Goal: Information Seeking & Learning: Learn about a topic

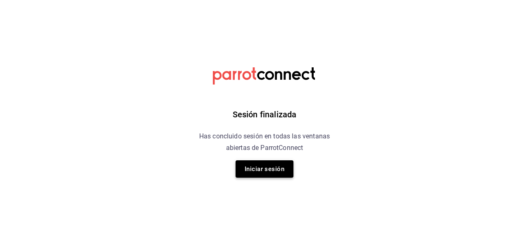
click at [271, 173] on button "Iniciar sesión" at bounding box center [265, 168] width 58 height 17
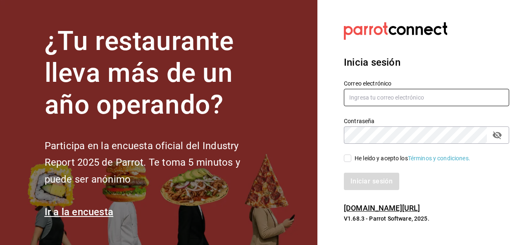
type input "falva@eci.edu.mx"
click at [349, 160] on input "He leído y acepto los Términos y condiciones." at bounding box center [347, 158] width 7 height 7
checkbox input "true"
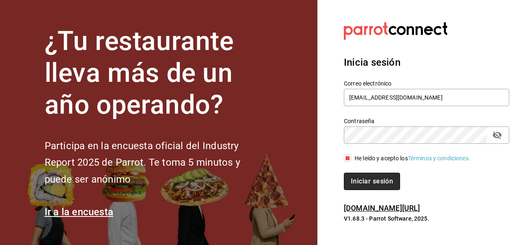
click at [359, 176] on button "Iniciar sesión" at bounding box center [372, 181] width 56 height 17
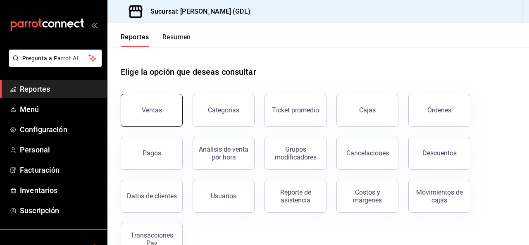
click at [143, 110] on div "Ventas" at bounding box center [152, 110] width 20 height 8
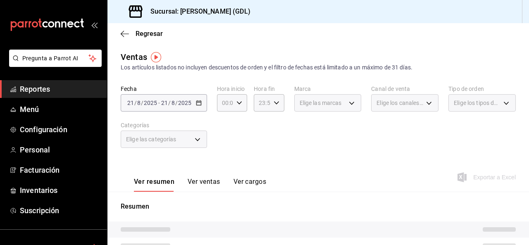
click at [198, 90] on label "Fecha" at bounding box center [164, 89] width 86 height 6
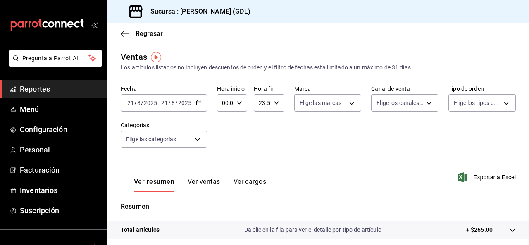
click at [197, 98] on div "[DATE] [DATE] - [DATE] [DATE]" at bounding box center [164, 102] width 86 height 17
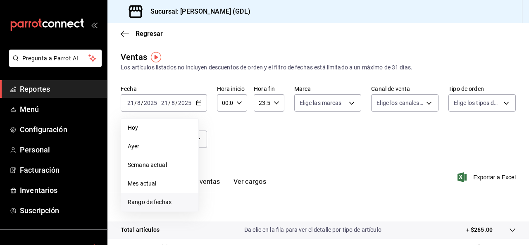
click at [136, 205] on span "Rango de fechas" at bounding box center [160, 202] width 64 height 9
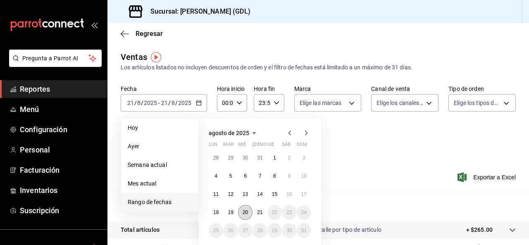
click at [249, 211] on button "20" at bounding box center [245, 212] width 14 height 15
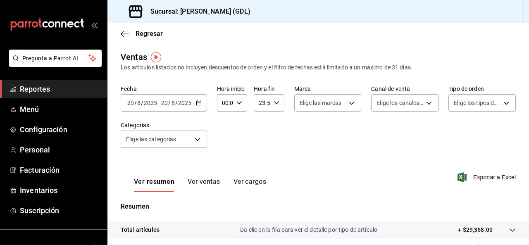
click at [231, 107] on input "00:00" at bounding box center [225, 103] width 16 height 17
click at [224, 128] on span "19" at bounding box center [224, 129] width 2 height 7
type input "19:00"
click at [337, 149] on div at bounding box center [264, 122] width 529 height 245
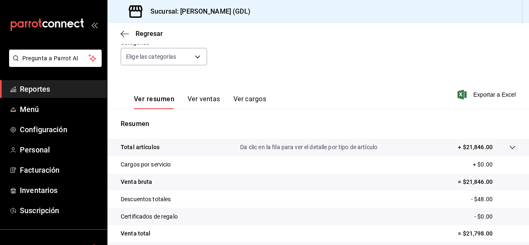
scroll to position [124, 0]
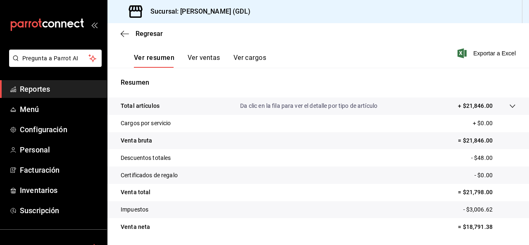
click at [510, 105] on tr "Total artículos Da clic en la fila para ver el detalle por tipo de artículo + $…" at bounding box center [319, 106] width 422 height 17
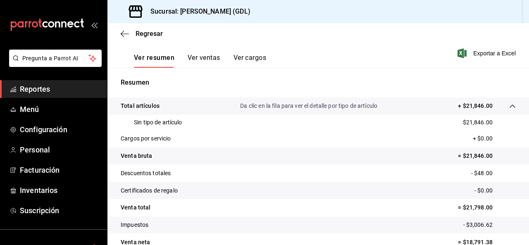
click at [204, 57] on button "Ver ventas" at bounding box center [204, 61] width 33 height 14
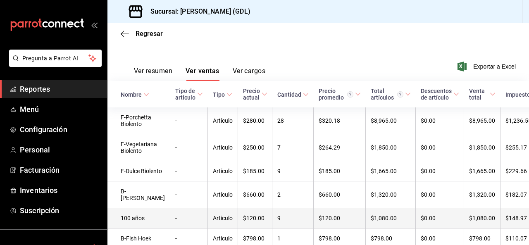
scroll to position [124, 0]
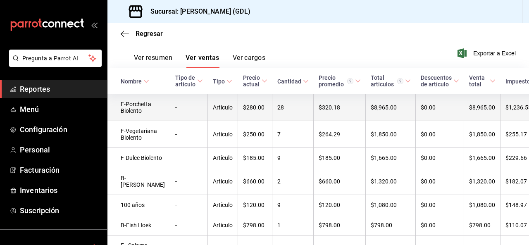
click at [142, 115] on td "F-Porchetta Biolento" at bounding box center [139, 107] width 63 height 27
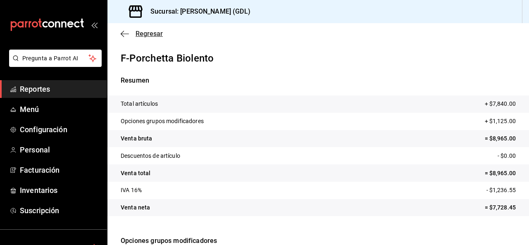
click at [132, 33] on span "Regresar" at bounding box center [142, 34] width 42 height 8
click at [121, 32] on icon "button" at bounding box center [125, 33] width 8 height 7
click at [347, 118] on tr "Opciones grupos modificadores + $1,125.00" at bounding box center [319, 121] width 422 height 17
click at [144, 38] on span "Regresar" at bounding box center [149, 34] width 27 height 8
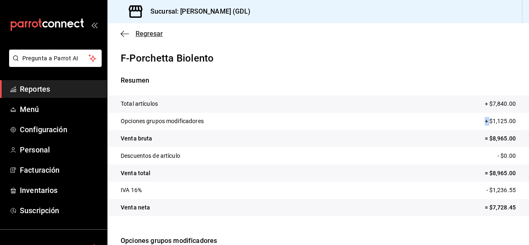
click at [139, 31] on span "Regresar" at bounding box center [149, 34] width 27 height 8
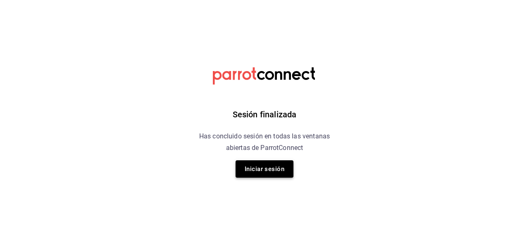
click at [283, 172] on button "Iniciar sesión" at bounding box center [265, 168] width 58 height 17
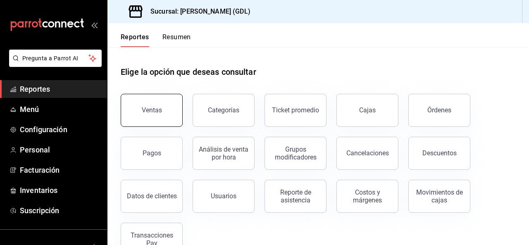
click at [142, 105] on button "Ventas" at bounding box center [152, 110] width 62 height 33
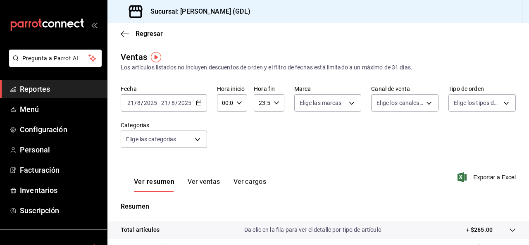
click at [187, 104] on input "2025" at bounding box center [185, 103] width 14 height 7
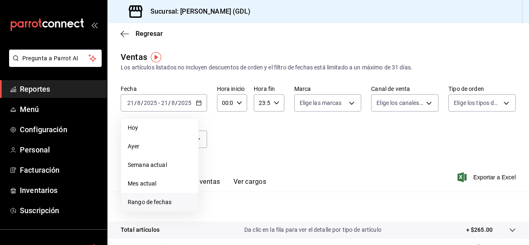
click at [160, 203] on span "Rango de fechas" at bounding box center [160, 202] width 64 height 9
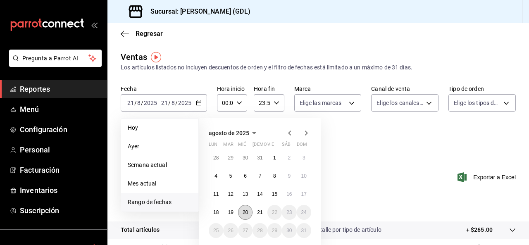
click at [245, 211] on abbr "20" at bounding box center [245, 213] width 5 height 6
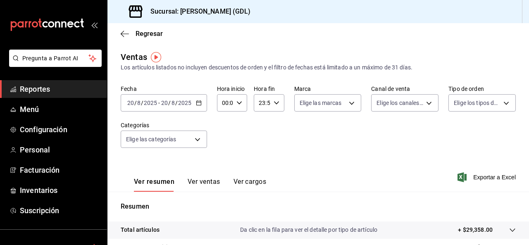
drag, startPoint x: 239, startPoint y: 76, endPoint x: 338, endPoint y: 22, distance: 112.5
click at [335, 29] on div "Regresar" at bounding box center [319, 33] width 422 height 21
click at [238, 112] on div "Fecha 2025-08-20 20 / 8 / 2025 - 2025-08-20 20 / 8 / 2025 Hora inicio 00:00 Hor…" at bounding box center [318, 121] width 395 height 73
click at [239, 106] on div "00:00 Hora inicio" at bounding box center [232, 102] width 30 height 17
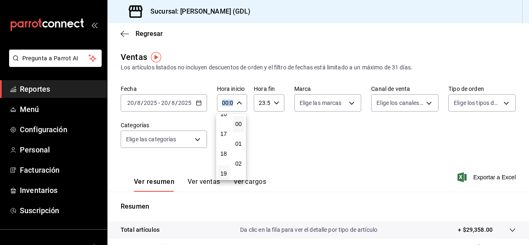
click at [224, 168] on button "19" at bounding box center [224, 173] width 12 height 17
click at [401, 148] on div at bounding box center [264, 122] width 529 height 245
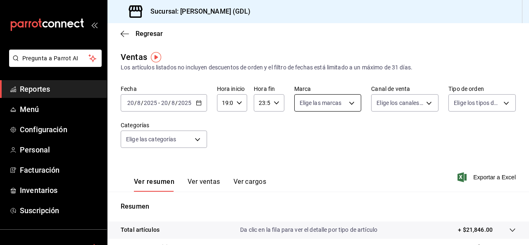
click at [351, 106] on body "Pregunta a Parrot AI Reportes Menú Configuración Personal Facturación Inventari…" at bounding box center [264, 122] width 529 height 245
click at [351, 106] on div at bounding box center [264, 122] width 529 height 245
click at [378, 106] on body "Pregunta a Parrot AI Reportes Menú Configuración Personal Facturación Inventari…" at bounding box center [264, 122] width 529 height 245
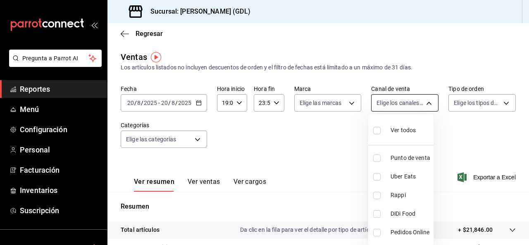
click at [378, 106] on div at bounding box center [264, 122] width 529 height 245
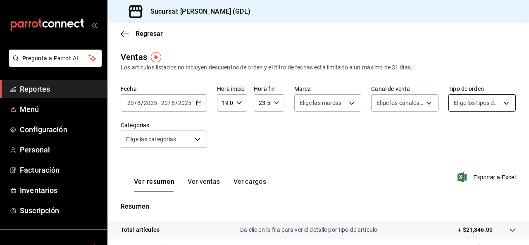
click at [460, 106] on body "Pregunta a Parrot AI Reportes Menú Configuración Personal Facturación Inventari…" at bounding box center [264, 122] width 529 height 245
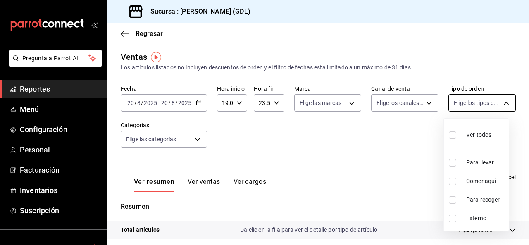
click at [460, 106] on div at bounding box center [264, 122] width 529 height 245
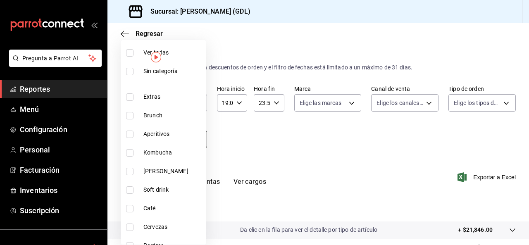
click at [193, 143] on body "Pregunta a Parrot AI Reportes Menú Configuración Personal Facturación Inventari…" at bounding box center [264, 122] width 529 height 245
click at [270, 146] on div at bounding box center [264, 122] width 529 height 245
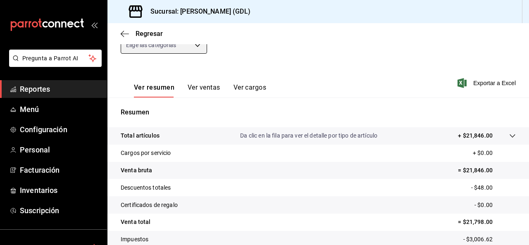
scroll to position [68, 0]
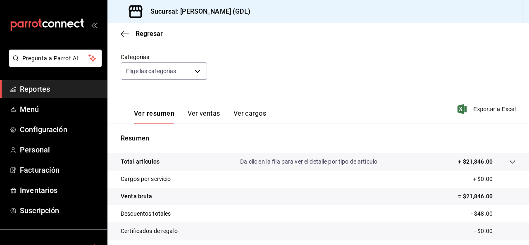
click at [234, 117] on button "Ver cargos" at bounding box center [250, 117] width 33 height 14
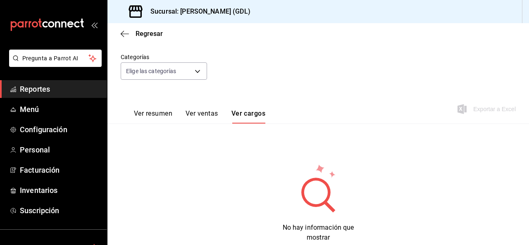
click at [197, 120] on button "Ver ventas" at bounding box center [202, 117] width 33 height 14
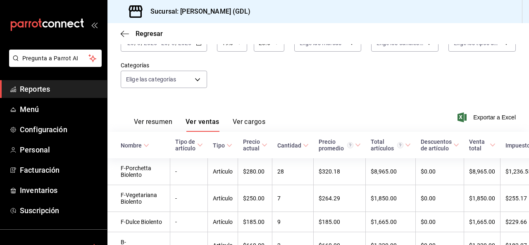
scroll to position [68, 0]
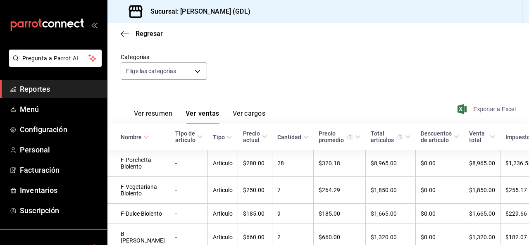
click at [471, 111] on span "Exportar a Excel" at bounding box center [487, 109] width 57 height 10
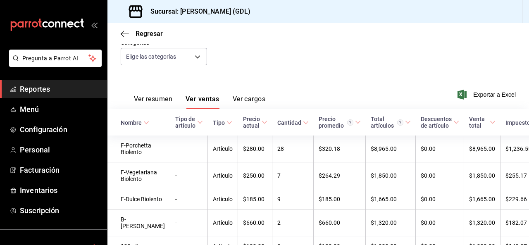
scroll to position [0, 0]
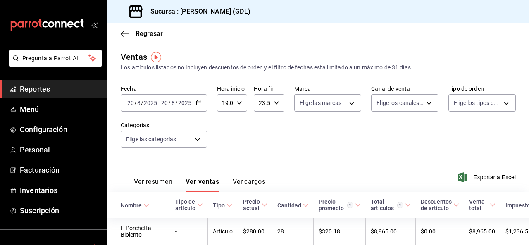
click at [241, 103] on icon "button" at bounding box center [240, 103] width 6 height 6
click at [225, 151] on button "18" at bounding box center [224, 145] width 12 height 17
click at [238, 145] on button "30" at bounding box center [239, 140] width 12 height 17
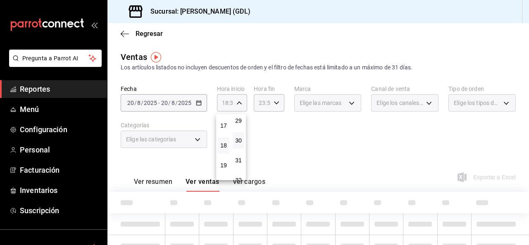
click at [311, 141] on div at bounding box center [264, 122] width 529 height 245
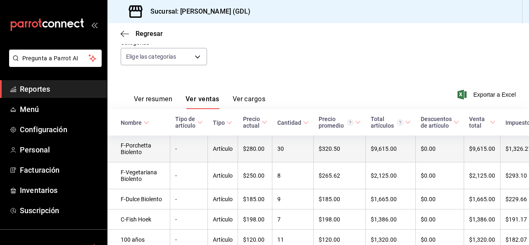
scroll to position [41, 0]
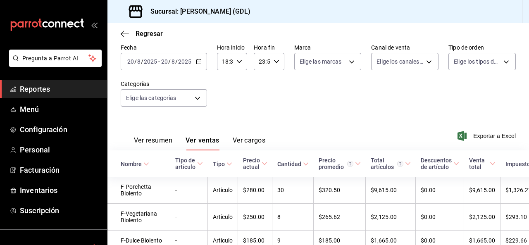
click at [237, 64] on icon "button" at bounding box center [240, 62] width 6 height 6
click at [222, 120] on button "18" at bounding box center [224, 124] width 12 height 17
click at [239, 88] on button "00" at bounding box center [239, 82] width 12 height 17
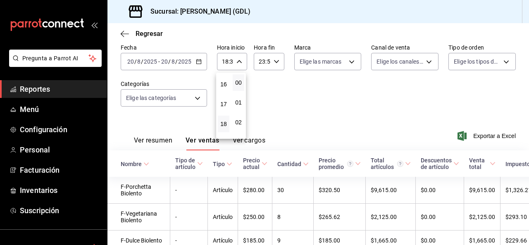
type input "18:00"
click at [421, 121] on div at bounding box center [264, 122] width 529 height 245
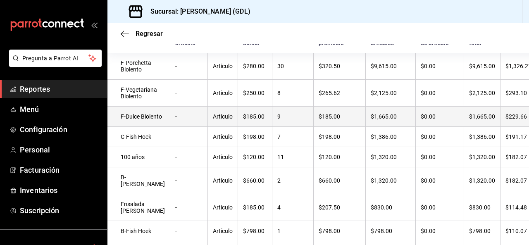
scroll to position [124, 0]
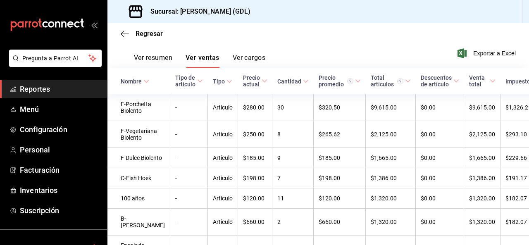
click at [159, 60] on button "Ver resumen" at bounding box center [153, 61] width 38 height 14
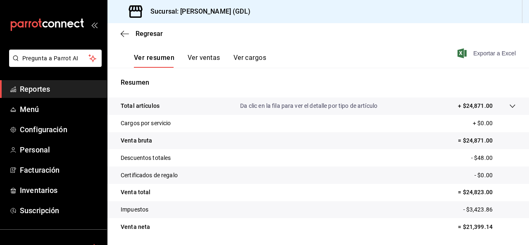
click at [488, 50] on span "Exportar a Excel" at bounding box center [487, 53] width 57 height 10
click at [356, 105] on p "Da clic en la fila para ver el detalle por tipo de artículo" at bounding box center [308, 106] width 137 height 9
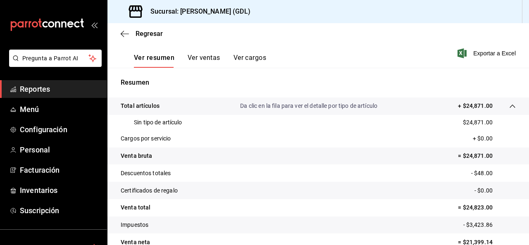
click at [358, 110] on p "Da clic en la fila para ver el detalle por tipo de artículo" at bounding box center [308, 106] width 137 height 9
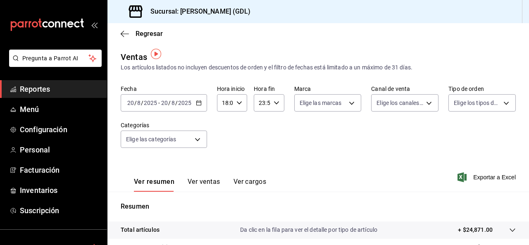
scroll to position [83, 0]
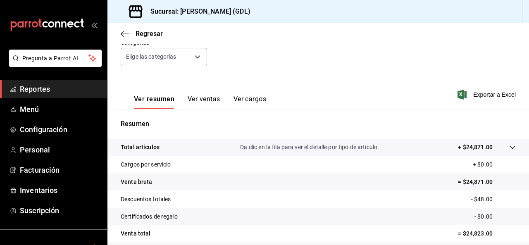
click at [202, 102] on button "Ver ventas" at bounding box center [204, 102] width 33 height 14
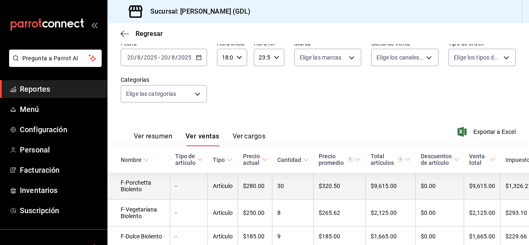
scroll to position [83, 0]
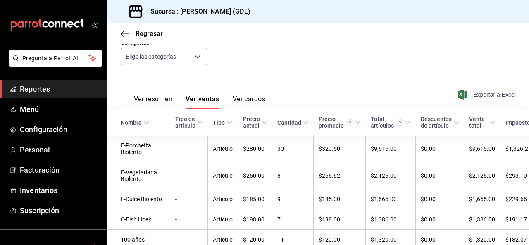
click at [495, 96] on span "Exportar a Excel" at bounding box center [487, 95] width 57 height 10
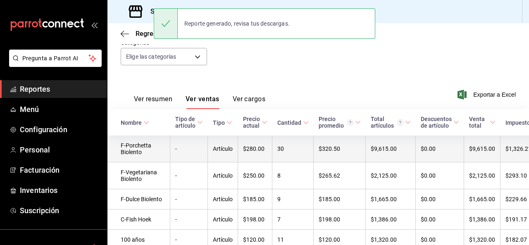
click at [132, 158] on td "F-Porchetta Biolento" at bounding box center [139, 149] width 63 height 27
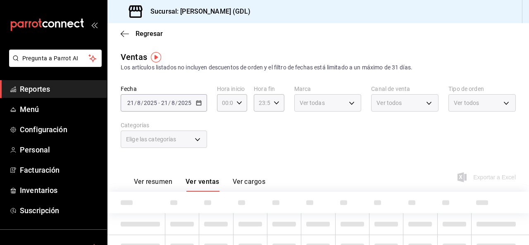
type input "18:00"
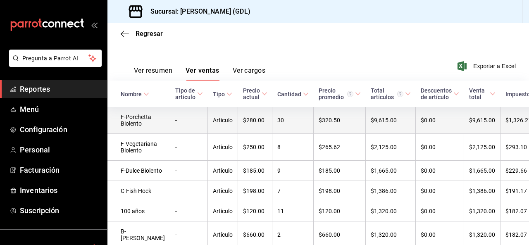
scroll to position [124, 0]
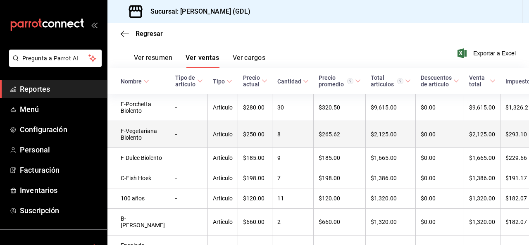
click at [129, 148] on td "F-Vegetariana Biolento" at bounding box center [139, 134] width 63 height 27
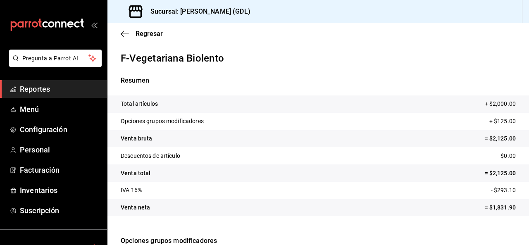
scroll to position [126, 0]
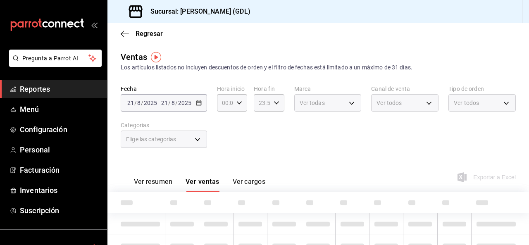
type input "18:00"
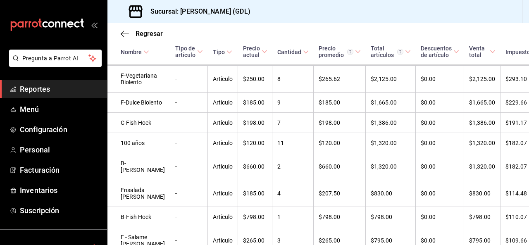
scroll to position [207, 0]
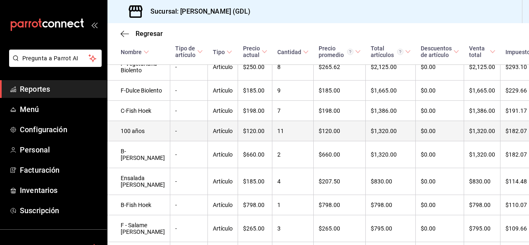
click at [137, 141] on td "100 años" at bounding box center [139, 131] width 63 height 20
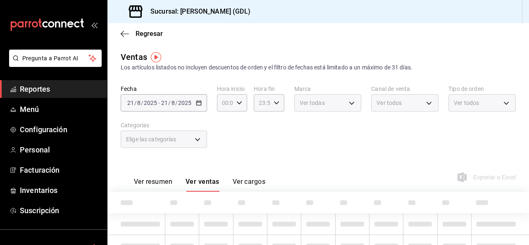
type input "18:00"
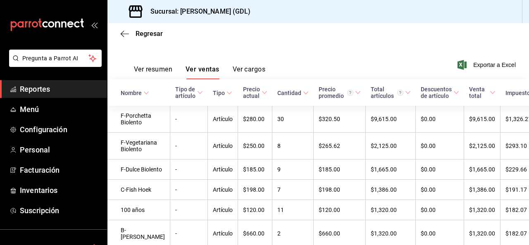
scroll to position [124, 0]
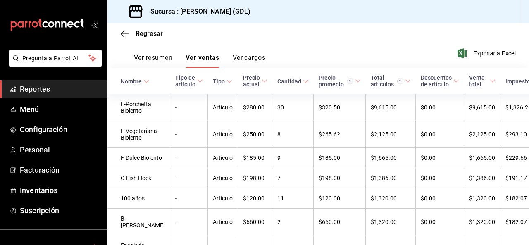
click at [163, 62] on button "Ver resumen" at bounding box center [153, 61] width 38 height 14
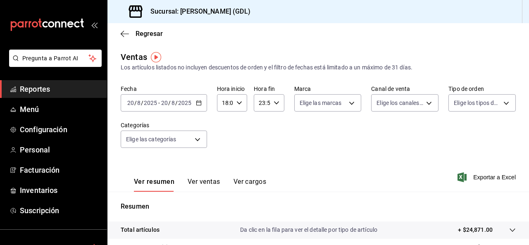
click at [198, 183] on button "Ver ventas" at bounding box center [204, 185] width 33 height 14
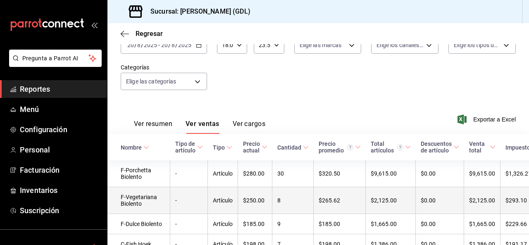
scroll to position [83, 0]
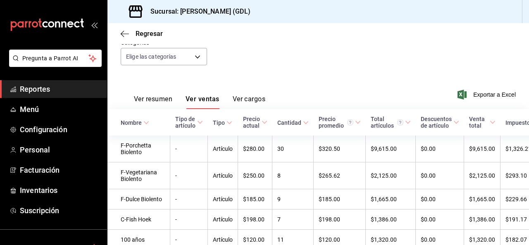
click at [159, 100] on button "Ver resumen" at bounding box center [153, 102] width 38 height 14
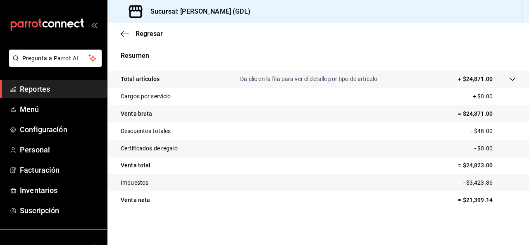
scroll to position [68, 0]
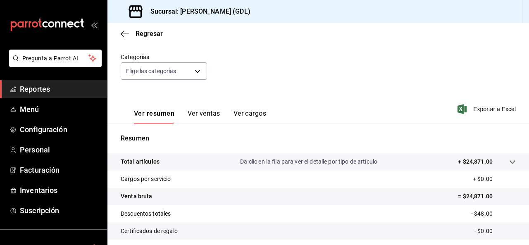
click at [200, 106] on div "Ver resumen Ver ventas Ver cargos" at bounding box center [194, 112] width 146 height 24
click at [197, 121] on button "Ver ventas" at bounding box center [204, 117] width 33 height 14
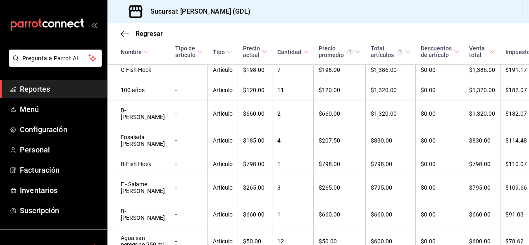
scroll to position [275, 0]
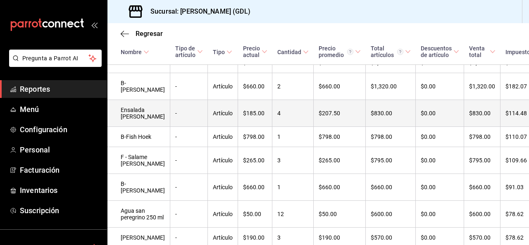
click at [140, 127] on td "Ensalada [PERSON_NAME]" at bounding box center [139, 113] width 63 height 27
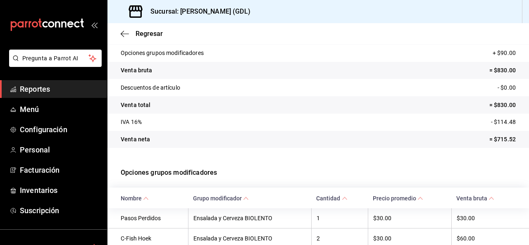
scroll to position [105, 0]
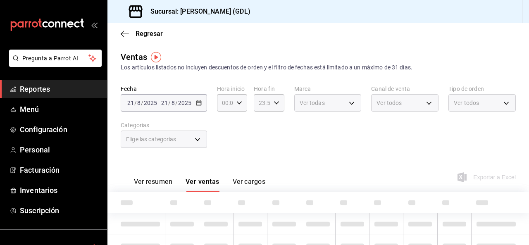
type input "18:00"
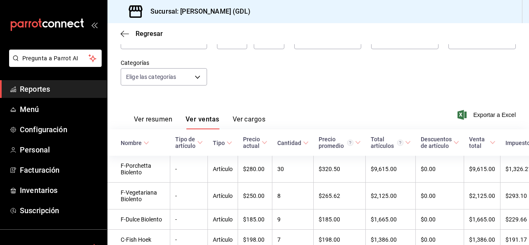
scroll to position [124, 0]
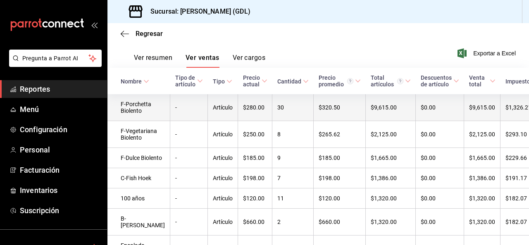
click at [139, 105] on td "F-Porchetta Biolento" at bounding box center [139, 107] width 63 height 27
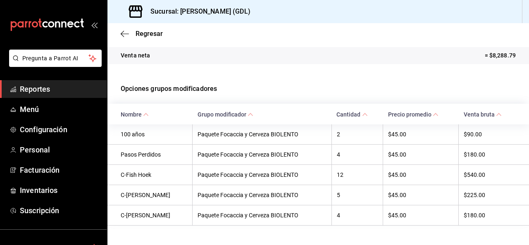
scroll to position [165, 0]
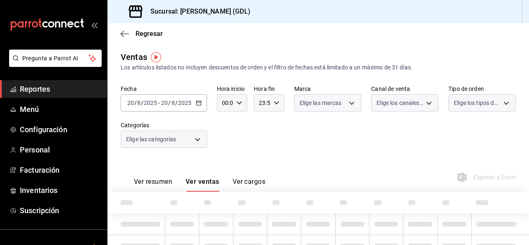
type input "18:00"
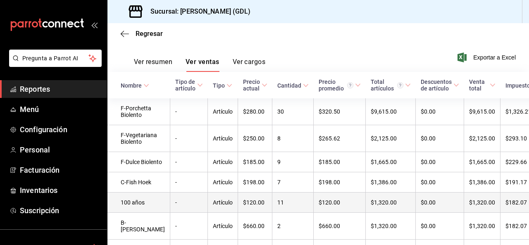
scroll to position [165, 0]
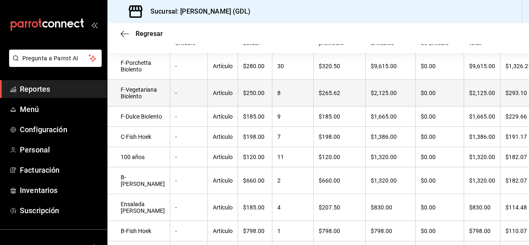
click at [139, 100] on td "F-Vegetariana Biolento" at bounding box center [139, 93] width 63 height 27
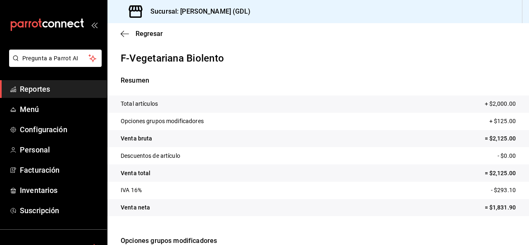
click at [36, 84] on span "Reportes" at bounding box center [60, 89] width 81 height 11
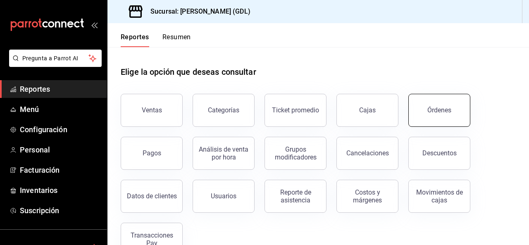
click at [445, 112] on div "Órdenes" at bounding box center [440, 110] width 24 height 8
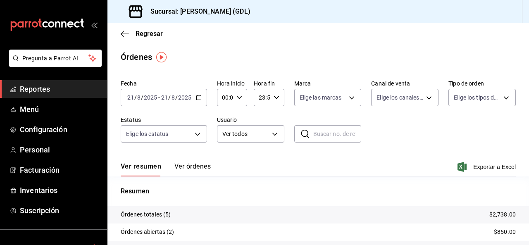
click at [199, 101] on div "[DATE] [DATE] - [DATE] [DATE]" at bounding box center [164, 97] width 86 height 17
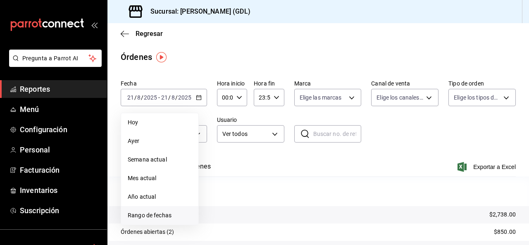
click at [160, 213] on span "Rango de fechas" at bounding box center [160, 215] width 64 height 9
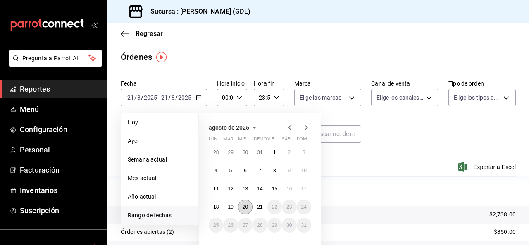
click at [243, 210] on button "20" at bounding box center [245, 207] width 14 height 15
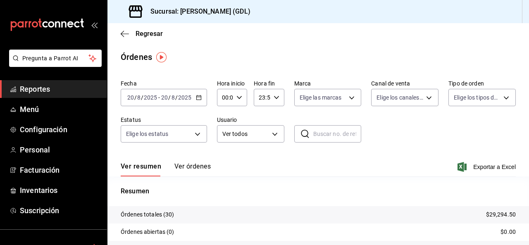
click at [236, 102] on div "00:00 Hora inicio" at bounding box center [232, 97] width 30 height 17
click at [223, 150] on span "18" at bounding box center [224, 148] width 2 height 7
type input "18:00"
click at [401, 142] on div at bounding box center [264, 122] width 529 height 245
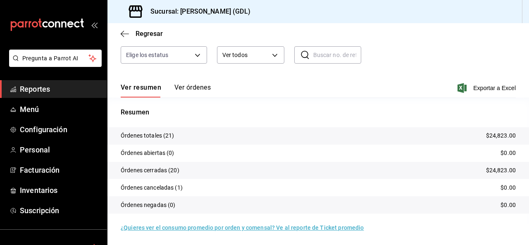
scroll to position [79, 0]
click at [204, 95] on button "Ver órdenes" at bounding box center [193, 90] width 36 height 14
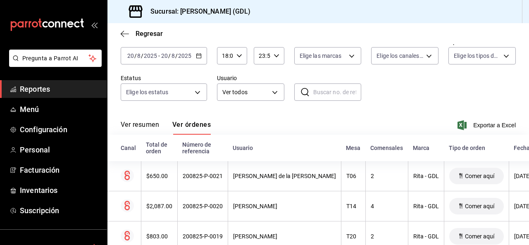
scroll to position [79, 0]
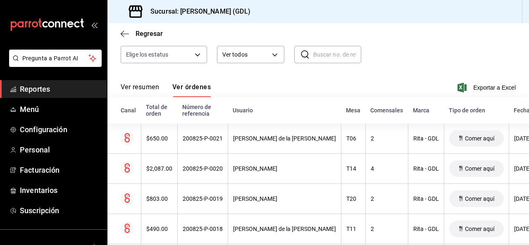
click at [150, 89] on button "Ver resumen" at bounding box center [140, 90] width 38 height 14
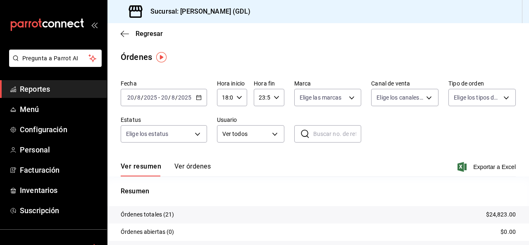
click at [47, 86] on span "Reportes" at bounding box center [60, 89] width 81 height 11
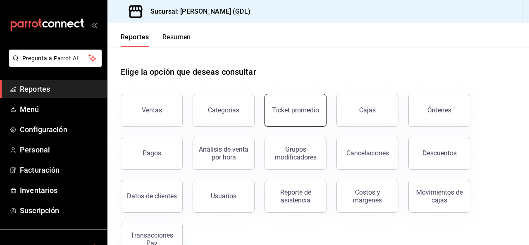
click at [323, 110] on button "Ticket promedio" at bounding box center [296, 110] width 62 height 33
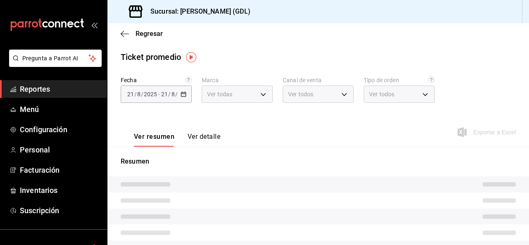
type input "c98b01ad-3431-465a-b391-fd370b6183a3"
type input "PARROT,UBER_EATS,RAPPI,DIDI_FOOD,ONLINE"
type input "5ecffce5-4264-4a64-9be0-877fe03393fb,864f8ddf-f8b3-4635-a869-96c2fe4116ec,b5d94…"
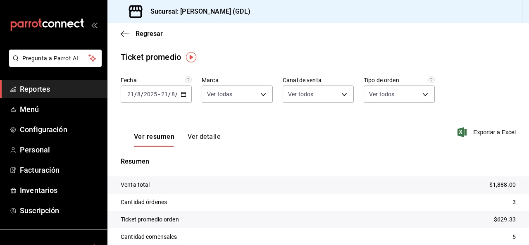
click at [142, 85] on div "Fecha 2025-08-21 21 / 8 / 2025 - 2025-08-21 21 / 8 / 2025" at bounding box center [156, 90] width 71 height 26
click at [142, 87] on div "[DATE] [DATE] - [DATE] [DATE]" at bounding box center [156, 94] width 71 height 17
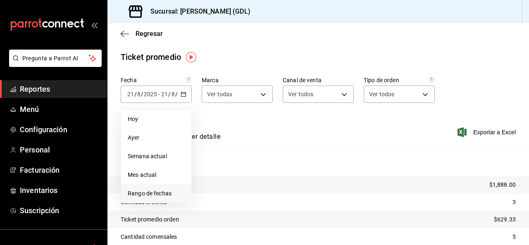
click at [146, 197] on span "Rango de fechas" at bounding box center [156, 193] width 57 height 9
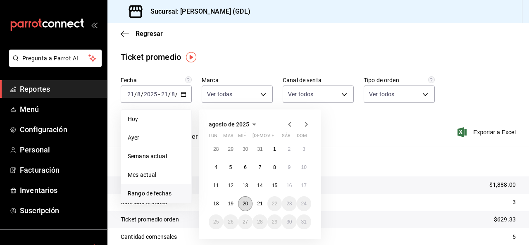
click at [246, 203] on abbr "20" at bounding box center [245, 204] width 5 height 6
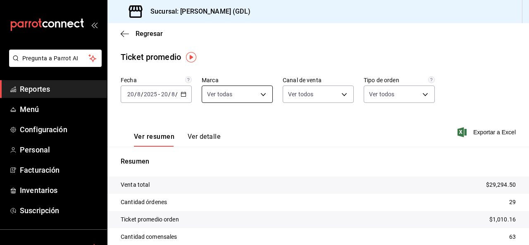
click at [258, 95] on body "Pregunta a Parrot AI Reportes Menú Configuración Personal Facturación Inventari…" at bounding box center [264, 122] width 529 height 245
click at [258, 95] on div at bounding box center [264, 122] width 529 height 245
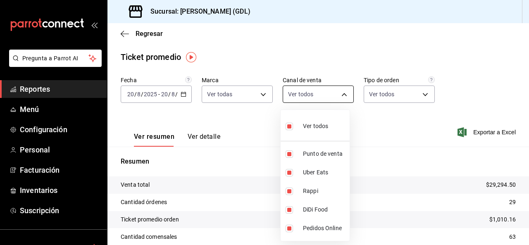
click at [315, 96] on body "Pregunta a Parrot AI Reportes Menú Configuración Personal Facturación Inventari…" at bounding box center [264, 122] width 529 height 245
click at [315, 96] on div at bounding box center [264, 122] width 529 height 245
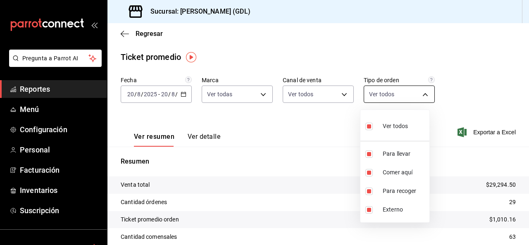
click at [385, 97] on body "Pregunta a Parrot AI Reportes Menú Configuración Personal Facturación Inventari…" at bounding box center [264, 122] width 529 height 245
click at [385, 97] on div at bounding box center [264, 122] width 529 height 245
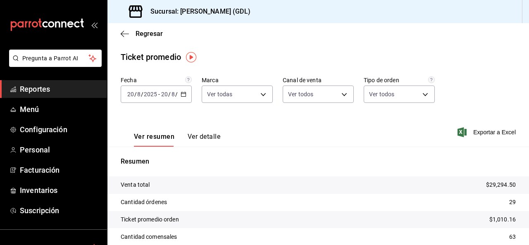
click at [204, 139] on button "Ver detalle" at bounding box center [204, 140] width 33 height 14
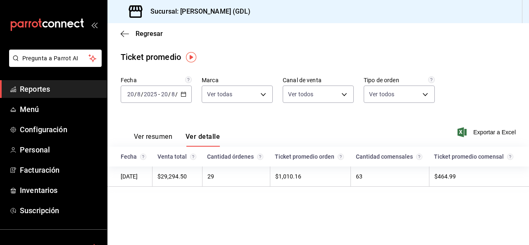
click at [191, 176] on td "$29,294.50" at bounding box center [178, 177] width 50 height 20
click at [122, 31] on icon "button" at bounding box center [125, 33] width 8 height 7
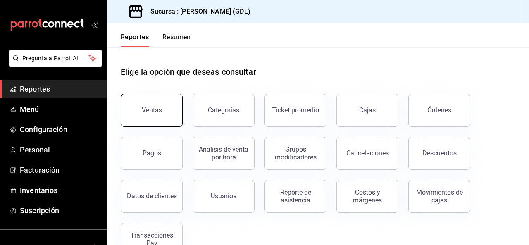
click at [146, 113] on div "Ventas" at bounding box center [152, 110] width 20 height 8
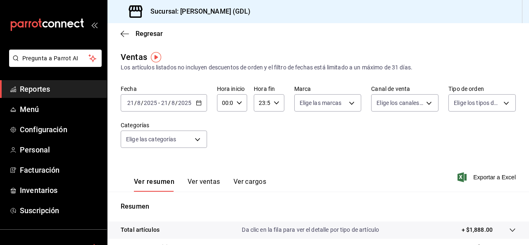
click at [172, 105] on input "8" at bounding box center [173, 103] width 4 height 7
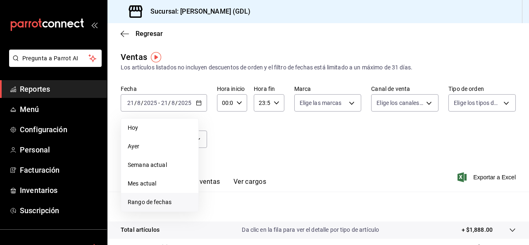
click at [169, 195] on li "Rango de fechas" at bounding box center [159, 202] width 77 height 19
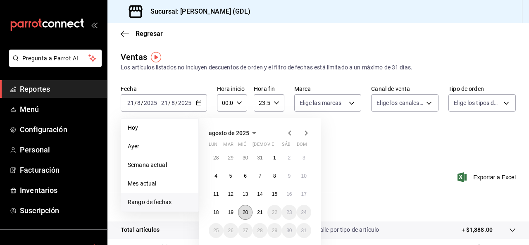
click at [242, 209] on button "20" at bounding box center [245, 212] width 14 height 15
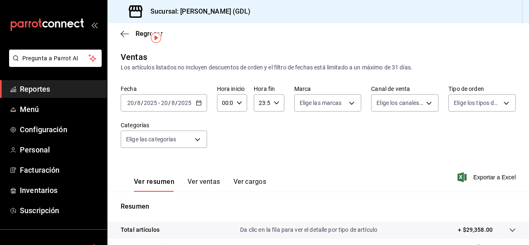
scroll to position [124, 0]
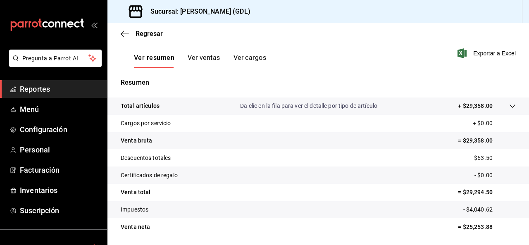
click at [205, 52] on div "Ver resumen Ver ventas Ver cargos" at bounding box center [194, 56] width 146 height 24
click at [206, 55] on button "Ver ventas" at bounding box center [204, 61] width 33 height 14
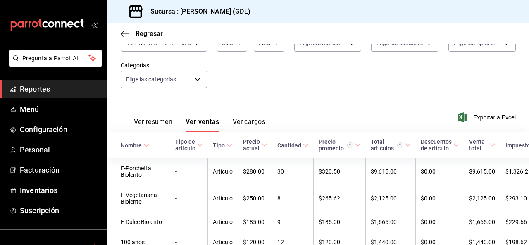
scroll to position [124, 0]
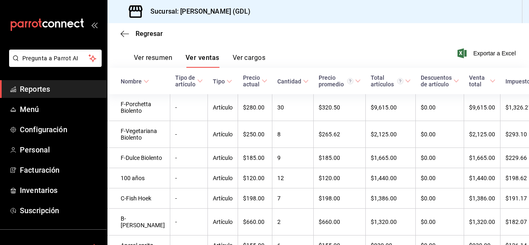
click at [253, 60] on button "Ver cargos" at bounding box center [249, 61] width 33 height 14
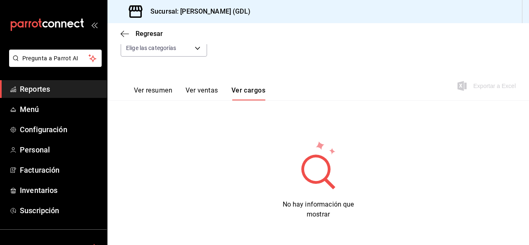
click at [200, 92] on button "Ver ventas" at bounding box center [202, 93] width 33 height 14
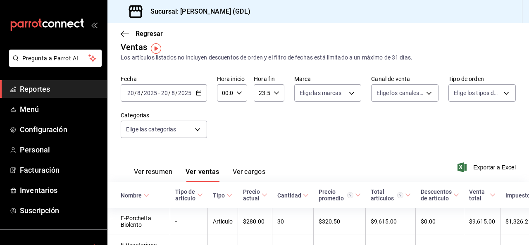
scroll to position [9, 0]
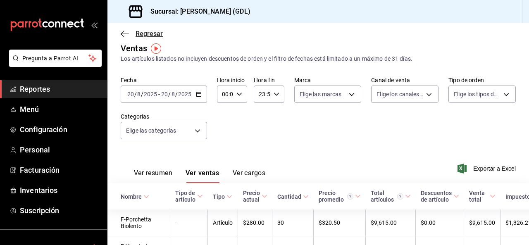
click at [148, 33] on span "Regresar" at bounding box center [149, 34] width 27 height 8
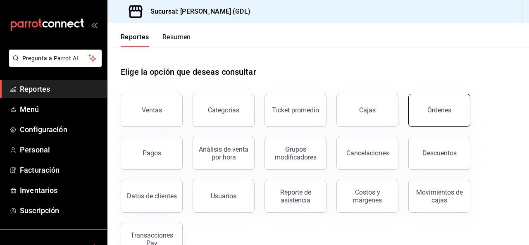
click at [441, 121] on button "Órdenes" at bounding box center [440, 110] width 62 height 33
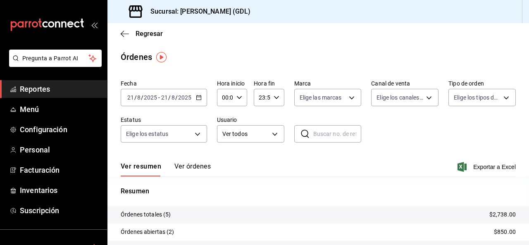
click at [200, 172] on button "Ver órdenes" at bounding box center [193, 170] width 36 height 14
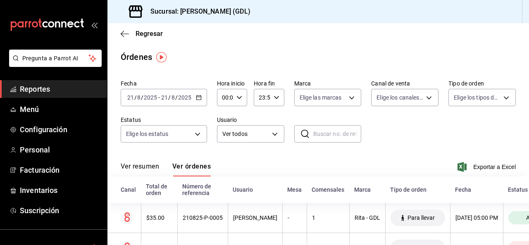
click at [134, 98] on span "/" at bounding box center [135, 97] width 2 height 7
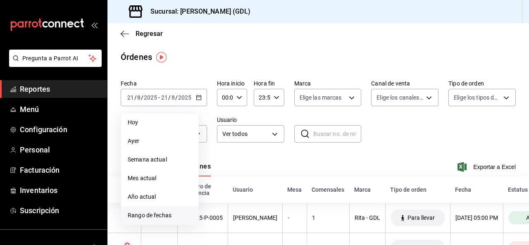
click at [147, 209] on li "Rango de fechas" at bounding box center [159, 215] width 77 height 19
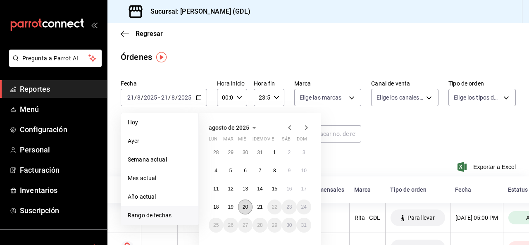
click at [241, 205] on button "20" at bounding box center [245, 207] width 14 height 15
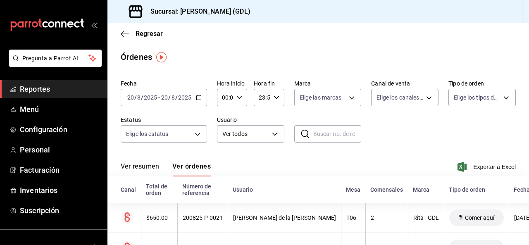
click at [242, 93] on div "00:00 Hora inicio" at bounding box center [232, 97] width 30 height 17
click at [225, 147] on span "18" at bounding box center [224, 145] width 2 height 7
type input "18:00"
click at [476, 135] on div at bounding box center [264, 122] width 529 height 245
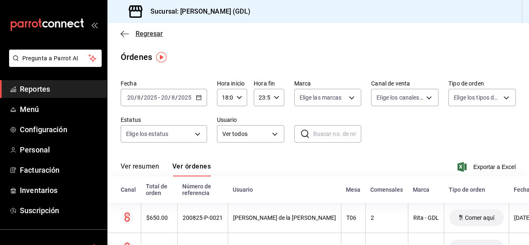
click at [132, 36] on span "Regresar" at bounding box center [142, 34] width 42 height 8
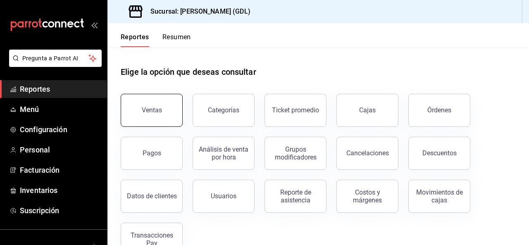
click at [170, 114] on button "Ventas" at bounding box center [152, 110] width 62 height 33
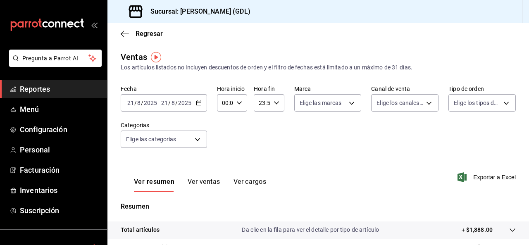
click at [200, 105] on icon "button" at bounding box center [199, 103] width 6 height 6
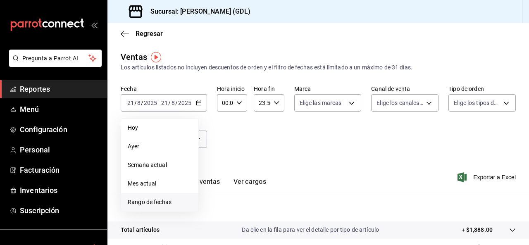
click at [136, 203] on span "Rango de fechas" at bounding box center [160, 202] width 64 height 9
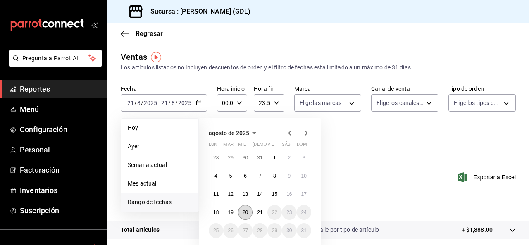
click at [248, 208] on button "20" at bounding box center [245, 212] width 14 height 15
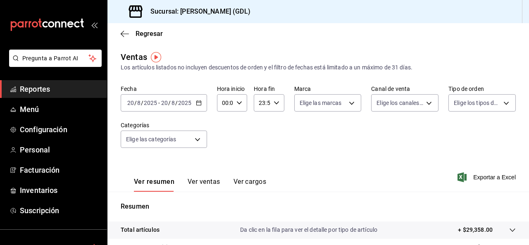
click at [234, 104] on div "00:00 Hora inicio" at bounding box center [232, 102] width 30 height 17
click at [380, 167] on div at bounding box center [264, 122] width 529 height 245
click at [454, 106] on body "Pregunta a Parrot AI Reportes Menú Configuración Personal Facturación Inventari…" at bounding box center [264, 122] width 529 height 245
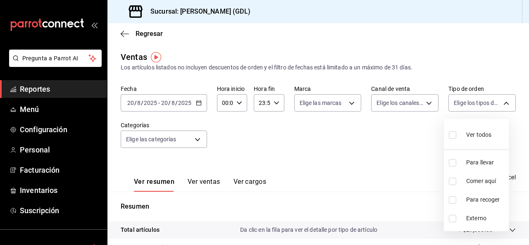
click at [424, 106] on div at bounding box center [264, 122] width 529 height 245
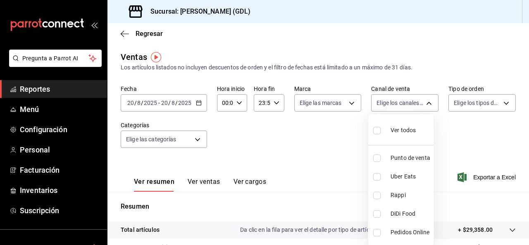
click at [424, 106] on body "Pregunta a Parrot AI Reportes Menú Configuración Personal Facturación Inventari…" at bounding box center [264, 122] width 529 height 245
click at [174, 147] on div at bounding box center [264, 122] width 529 height 245
click at [174, 143] on body "Pregunta a Parrot AI Reportes Menú Configuración Personal Facturación Inventari…" at bounding box center [264, 122] width 529 height 245
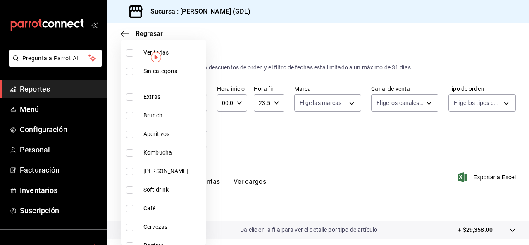
click at [318, 156] on div at bounding box center [264, 122] width 529 height 245
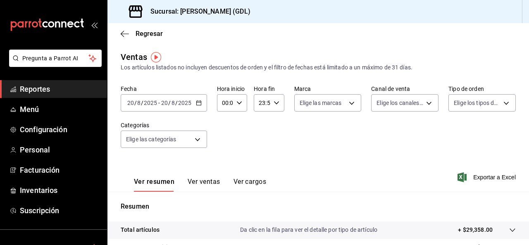
click at [63, 96] on link "Reportes" at bounding box center [53, 89] width 107 height 18
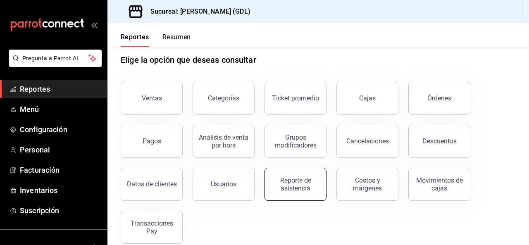
scroll to position [24, 0]
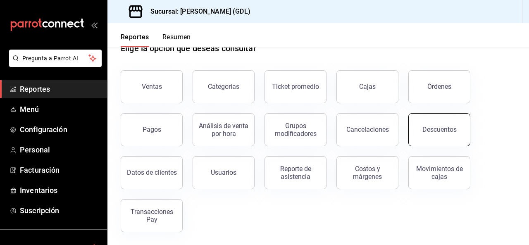
click at [443, 139] on button "Descuentos" at bounding box center [440, 129] width 62 height 33
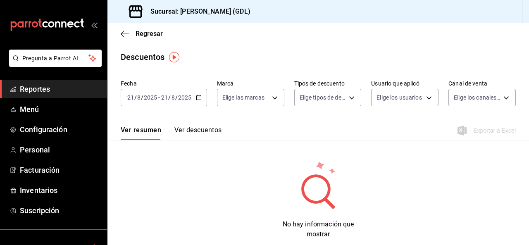
click at [175, 94] on div "[DATE] [DATE] - [DATE] [DATE]" at bounding box center [164, 97] width 86 height 17
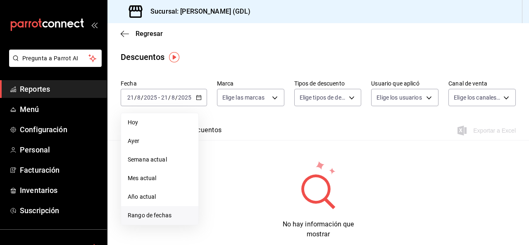
click at [175, 213] on span "Rango de fechas" at bounding box center [160, 215] width 64 height 9
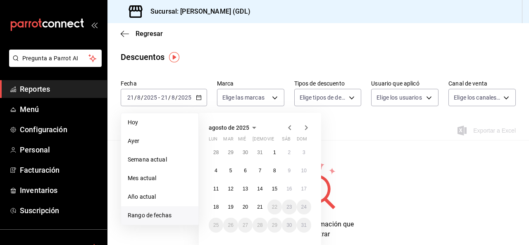
click at [175, 213] on span "Rango de fechas" at bounding box center [160, 215] width 64 height 9
click at [256, 210] on button "21" at bounding box center [260, 207] width 14 height 15
click at [250, 210] on button "20" at bounding box center [245, 207] width 14 height 15
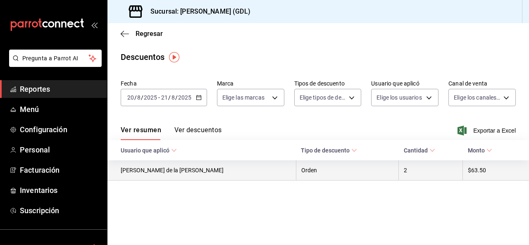
click at [178, 172] on th "Karla Sujei Rodriguez de la Cruz" at bounding box center [202, 170] width 189 height 20
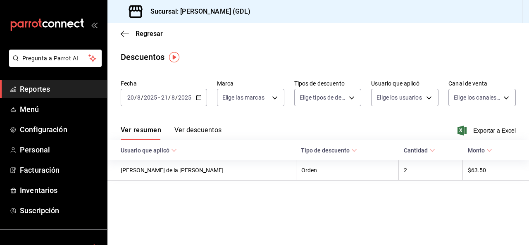
click at [199, 127] on button "Ver descuentos" at bounding box center [198, 133] width 47 height 14
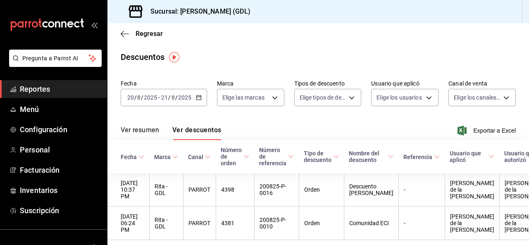
click at [23, 96] on link "Reportes" at bounding box center [53, 89] width 107 height 18
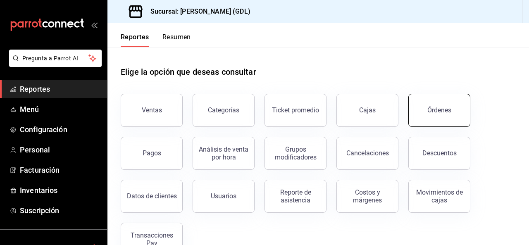
click at [459, 115] on button "Órdenes" at bounding box center [440, 110] width 62 height 33
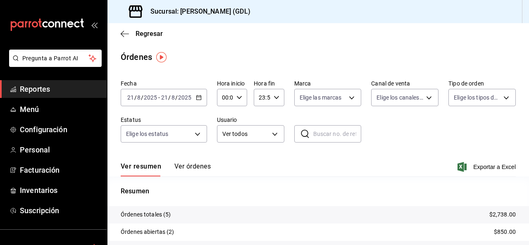
click at [177, 93] on div "[DATE] [DATE] - [DATE] [DATE]" at bounding box center [164, 97] width 86 height 17
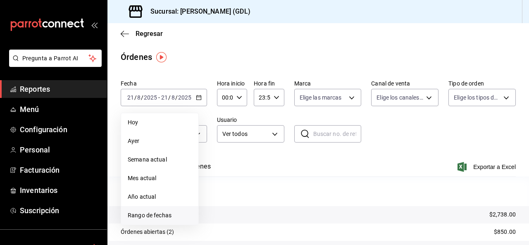
click at [181, 210] on li "Rango de fechas" at bounding box center [159, 215] width 77 height 19
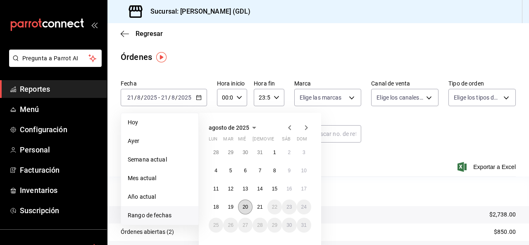
click at [247, 206] on abbr "20" at bounding box center [245, 207] width 5 height 6
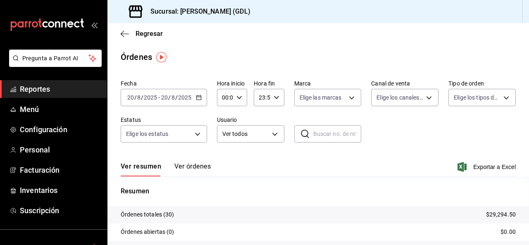
click at [240, 97] on icon "button" at bounding box center [240, 98] width 6 height 6
click at [224, 151] on span "18" at bounding box center [224, 148] width 2 height 7
type input "18:00"
click at [399, 129] on div at bounding box center [264, 122] width 529 height 245
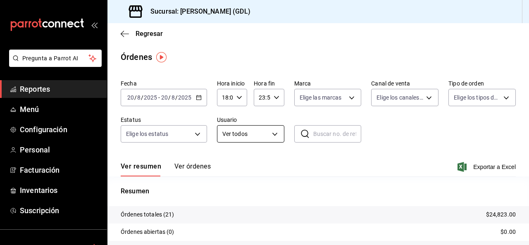
click at [242, 139] on body "Pregunta a Parrot AI Reportes Menú Configuración Personal Facturación Inventari…" at bounding box center [264, 122] width 529 height 245
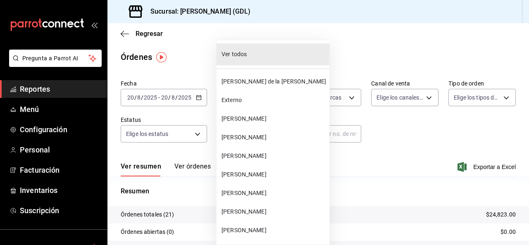
click at [159, 141] on div at bounding box center [264, 122] width 529 height 245
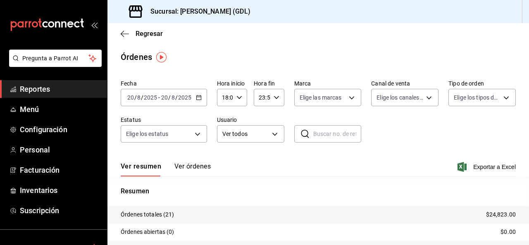
click at [159, 135] on body "Pregunta a Parrot AI Reportes Menú Configuración Personal Facturación Inventari…" at bounding box center [264, 122] width 529 height 245
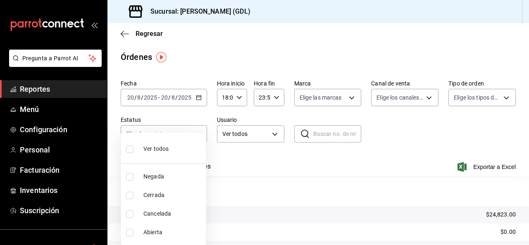
click at [399, 138] on div at bounding box center [264, 122] width 529 height 245
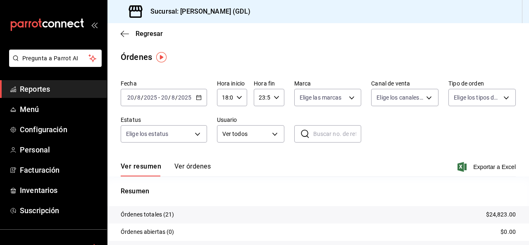
click at [490, 85] on label "Tipo de orden" at bounding box center [482, 84] width 67 height 6
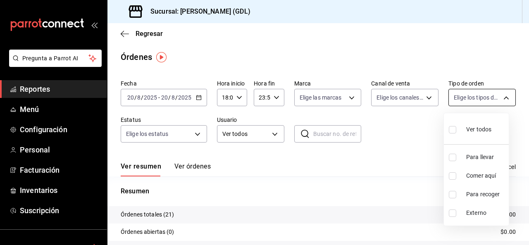
click at [491, 94] on body "Pregunta a Parrot AI Reportes Menú Configuración Personal Facturación Inventari…" at bounding box center [264, 122] width 529 height 245
click at [491, 94] on div at bounding box center [264, 122] width 529 height 245
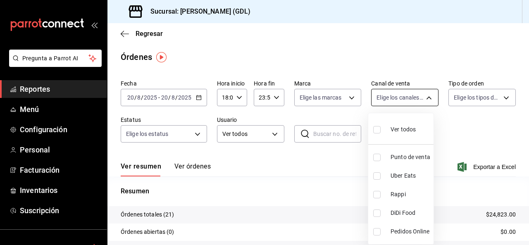
click at [419, 99] on body "Pregunta a Parrot AI Reportes Menú Configuración Personal Facturación Inventari…" at bounding box center [264, 122] width 529 height 245
click at [419, 99] on div at bounding box center [264, 122] width 529 height 245
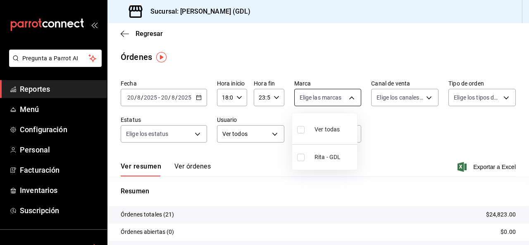
click at [345, 97] on body "Pregunta a Parrot AI Reportes Menú Configuración Personal Facturación Inventari…" at bounding box center [264, 122] width 529 height 245
click at [345, 97] on div at bounding box center [264, 122] width 529 height 245
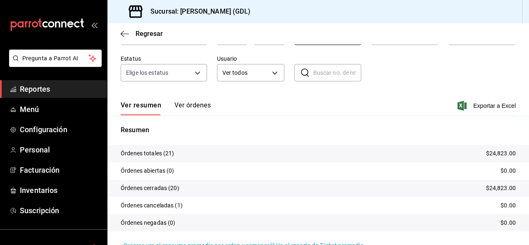
scroll to position [79, 0]
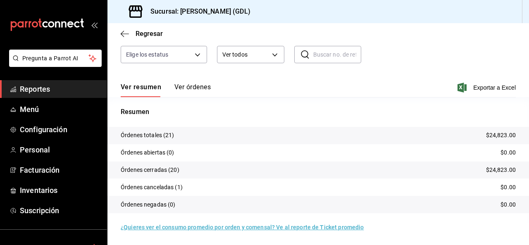
click at [195, 88] on button "Ver órdenes" at bounding box center [193, 90] width 36 height 14
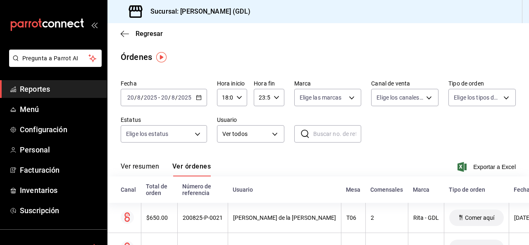
click at [48, 92] on span "Reportes" at bounding box center [60, 89] width 81 height 11
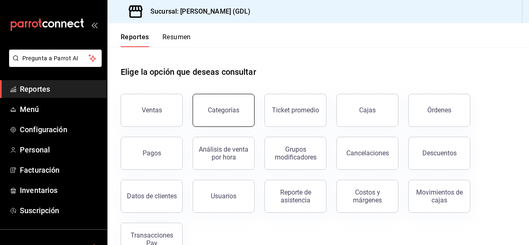
click at [239, 115] on button "Categorías" at bounding box center [224, 110] width 62 height 33
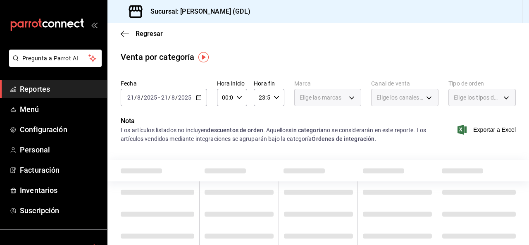
click at [186, 100] on input "2025" at bounding box center [185, 97] width 14 height 7
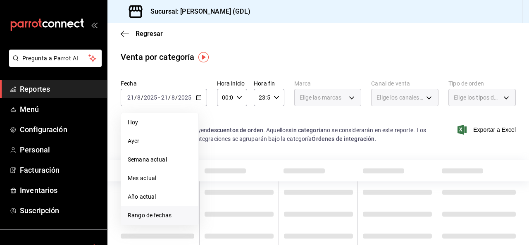
click at [150, 213] on span "Rango de fechas" at bounding box center [160, 215] width 64 height 9
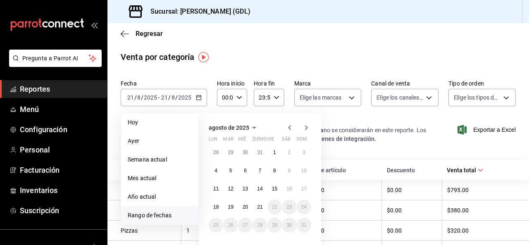
click at [252, 206] on button "20" at bounding box center [245, 207] width 14 height 15
click at [249, 206] on button "20" at bounding box center [245, 207] width 14 height 15
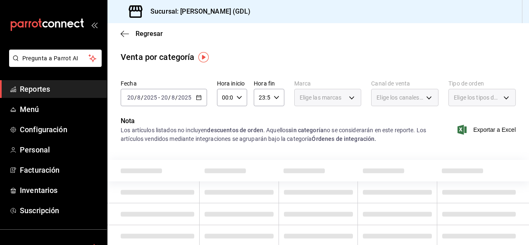
click at [249, 206] on td at bounding box center [239, 214] width 79 height 22
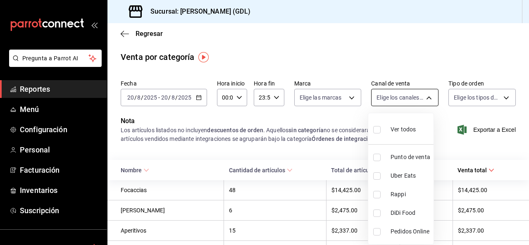
click at [432, 101] on body "Pregunta a Parrot AI Reportes Menú Configuración Personal Facturación Inventari…" at bounding box center [264, 122] width 529 height 245
click at [432, 101] on div at bounding box center [264, 122] width 529 height 245
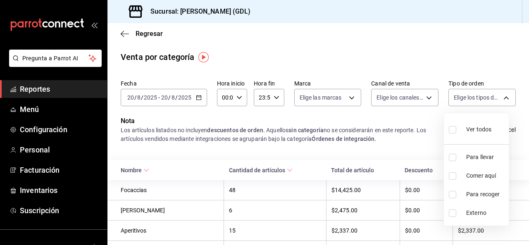
click at [472, 100] on body "Pregunta a Parrot AI Reportes Menú Configuración Personal Facturación Inventari…" at bounding box center [264, 122] width 529 height 245
click at [472, 100] on div at bounding box center [264, 122] width 529 height 245
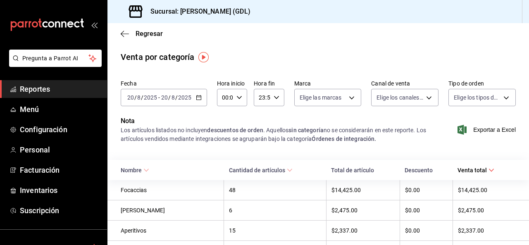
click at [20, 86] on span "Reportes" at bounding box center [60, 89] width 81 height 11
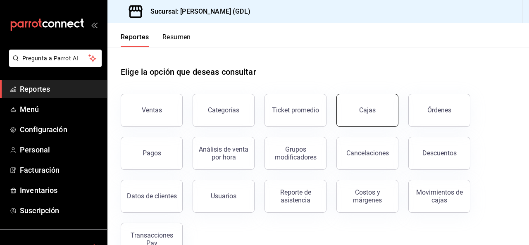
click at [395, 117] on button "Cajas" at bounding box center [368, 110] width 62 height 33
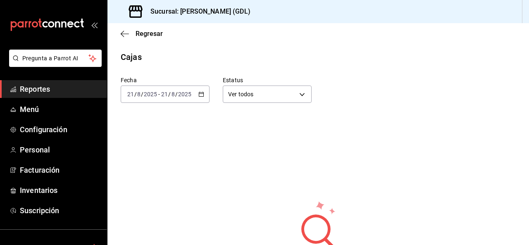
click at [197, 98] on div "[DATE] [DATE] - [DATE] [DATE]" at bounding box center [165, 94] width 89 height 17
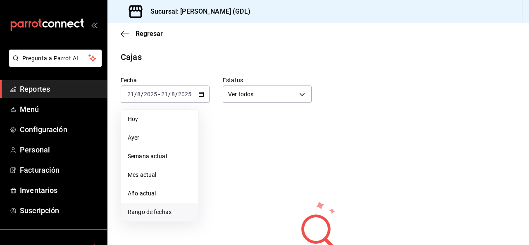
click at [142, 215] on span "Rango de fechas" at bounding box center [160, 212] width 64 height 9
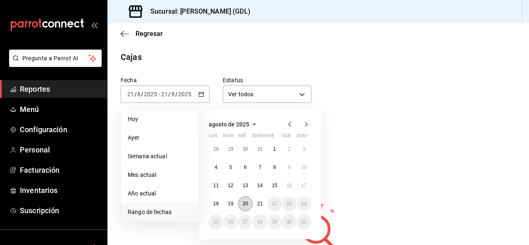
click at [250, 203] on button "20" at bounding box center [245, 203] width 14 height 15
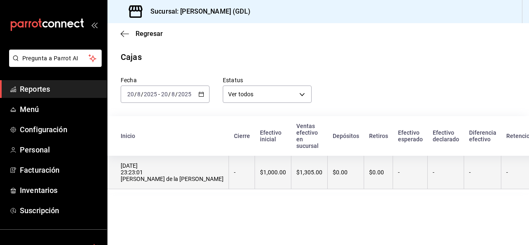
click at [155, 176] on div "20/08/2025 23:23:01 Karla Sujei Rodriguez de la Cruz" at bounding box center [172, 173] width 103 height 20
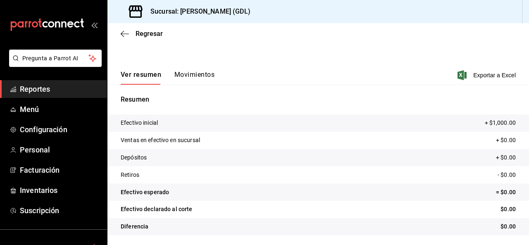
scroll to position [83, 0]
click at [199, 78] on button "Movimientos" at bounding box center [195, 78] width 40 height 14
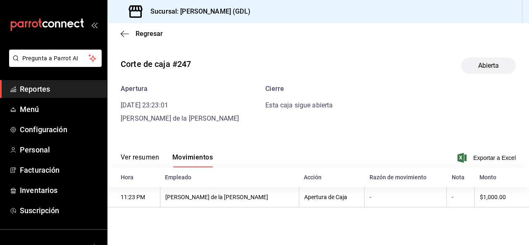
click at [41, 88] on span "Reportes" at bounding box center [60, 89] width 81 height 11
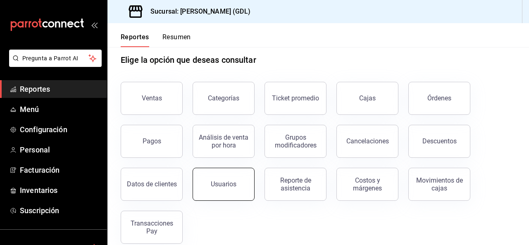
scroll to position [24, 0]
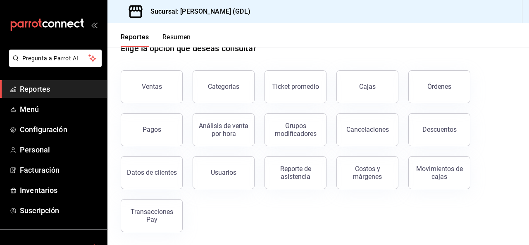
click at [163, 175] on div "Datos de clientes" at bounding box center [152, 173] width 50 height 8
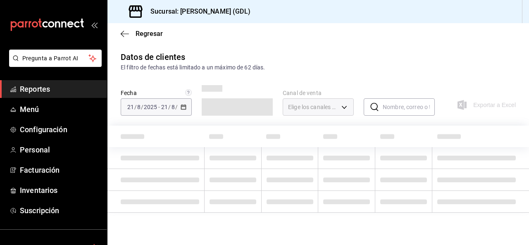
type input "PARROT,DIDI_FOOD,ONLINE"
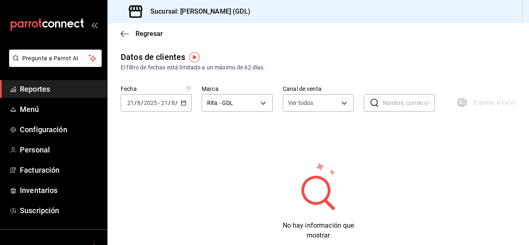
click at [167, 108] on div "[DATE] [DATE] - [DATE] [DATE]" at bounding box center [156, 102] width 71 height 17
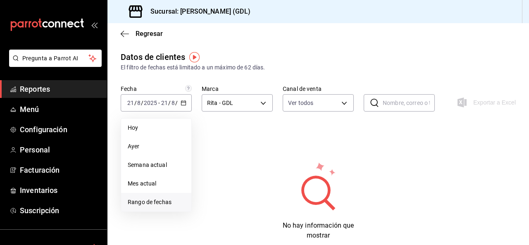
click at [156, 204] on span "Rango de fechas" at bounding box center [156, 202] width 57 height 9
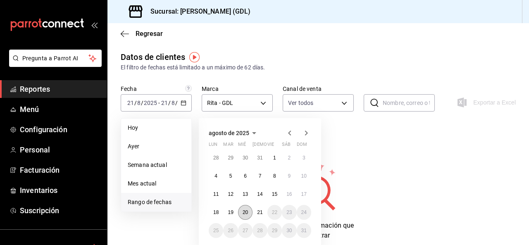
click at [247, 213] on abbr "20" at bounding box center [245, 213] width 5 height 6
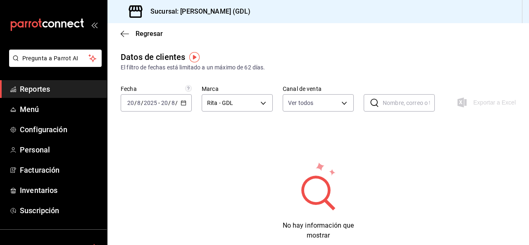
click at [325, 112] on div "Fecha 2025-08-20 20 / 8 / 2025 - 2025-08-20 20 / 8 / 2025 Marca Rita - GDL c98b…" at bounding box center [318, 103] width 395 height 36
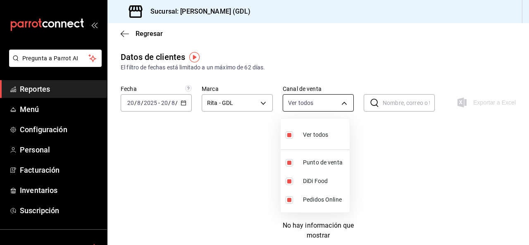
click at [325, 108] on body "Pregunta a Parrot AI Reportes Menú Configuración Personal Facturación Inventari…" at bounding box center [264, 122] width 529 height 245
click at [325, 108] on div at bounding box center [264, 122] width 529 height 245
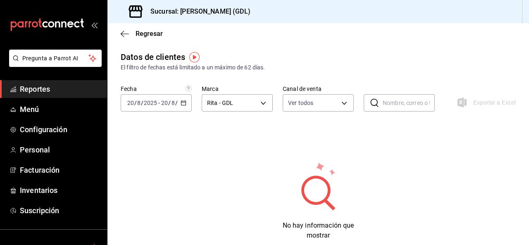
click at [77, 85] on span "Reportes" at bounding box center [60, 89] width 81 height 11
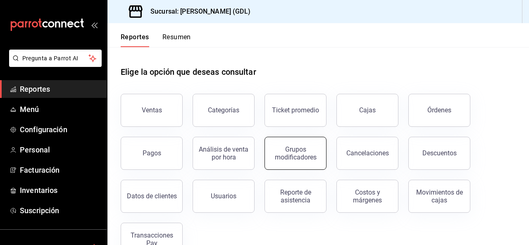
click at [275, 158] on div "Grupos modificadores" at bounding box center [295, 154] width 51 height 16
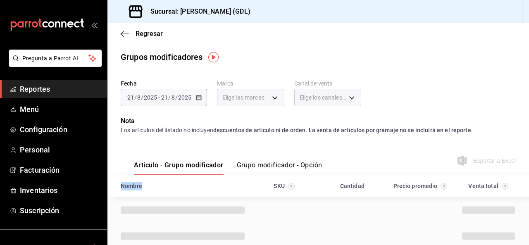
click at [194, 105] on div "[DATE] [DATE] - [DATE] [DATE]" at bounding box center [164, 97] width 86 height 17
click at [192, 100] on div "[DATE] [DATE] - [DATE] [DATE]" at bounding box center [164, 97] width 86 height 17
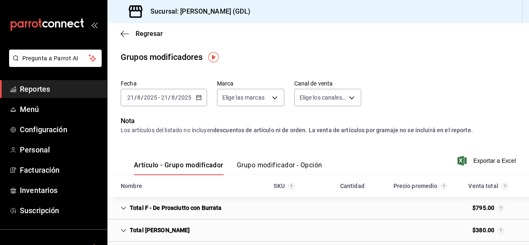
click at [198, 98] on icon "button" at bounding box center [199, 98] width 6 height 6
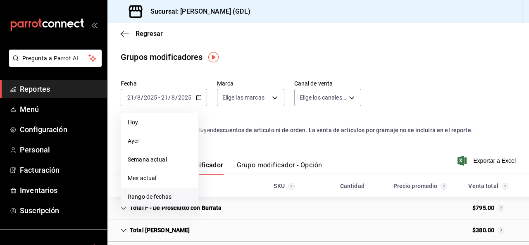
click at [162, 196] on span "Rango de fechas" at bounding box center [160, 197] width 64 height 9
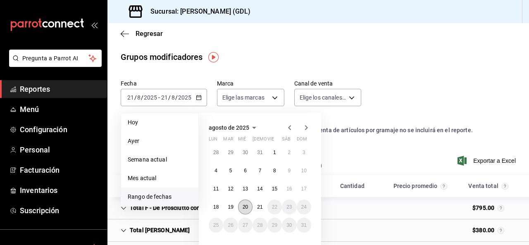
click at [248, 206] on abbr "20" at bounding box center [245, 207] width 5 height 6
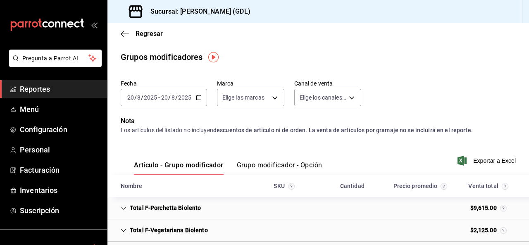
click at [264, 168] on button "Grupo modificador - Opción" at bounding box center [280, 168] width 86 height 14
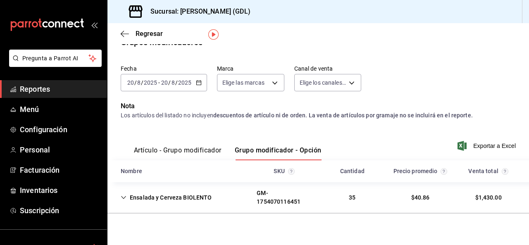
scroll to position [23, 0]
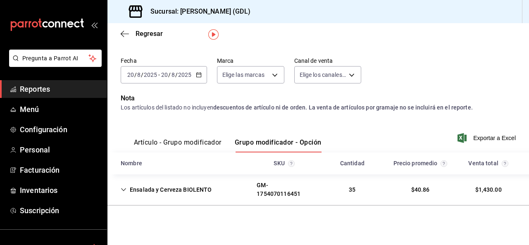
click at [204, 193] on div "Ensalada y Cerveza BIOLENTO" at bounding box center [166, 189] width 105 height 15
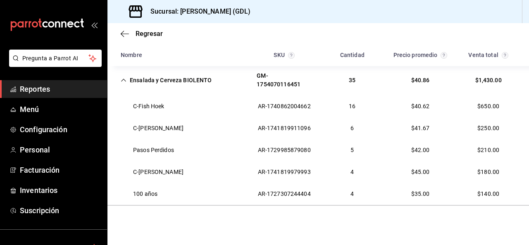
scroll to position [8, 0]
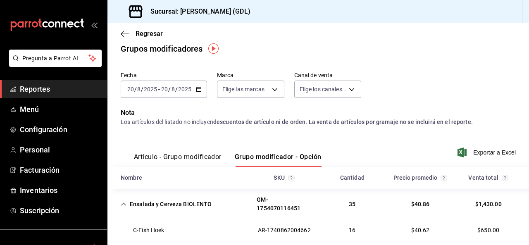
click at [129, 203] on div "Ensalada y Cerveza BIOLENTO" at bounding box center [166, 204] width 105 height 15
click at [192, 159] on button "Artículo - Grupo modificador" at bounding box center [178, 160] width 88 height 14
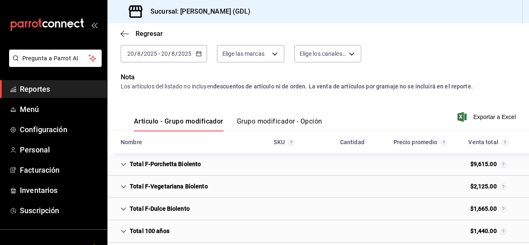
scroll to position [124, 0]
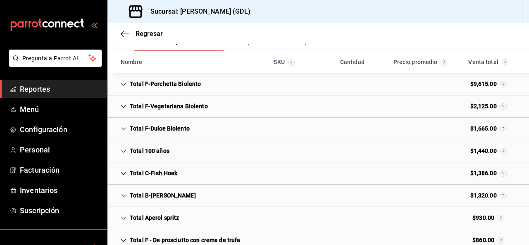
click at [176, 86] on div "Total F-Porchetta Biolento" at bounding box center [160, 84] width 93 height 15
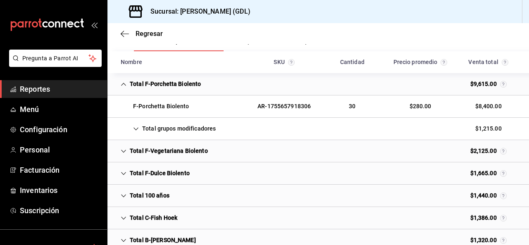
click at [176, 86] on div "Total F-Porchetta Biolento" at bounding box center [160, 84] width 93 height 15
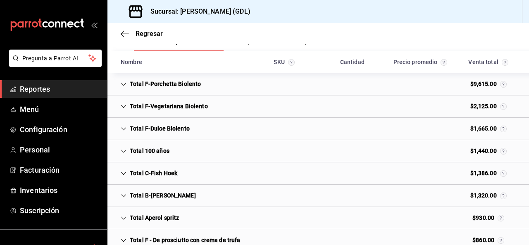
click at [196, 110] on div "Total F-Vegetariana Biolento" at bounding box center [164, 106] width 100 height 15
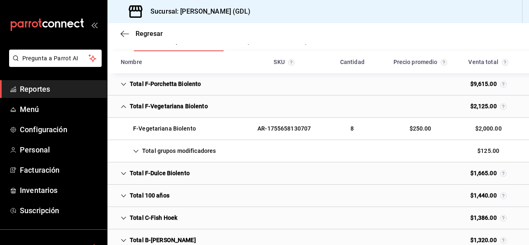
click at [188, 156] on div "Total grupos modificadores" at bounding box center [168, 150] width 108 height 15
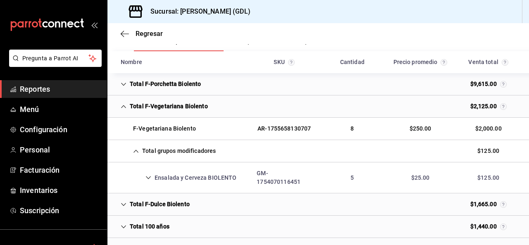
click at [188, 153] on div "Total grupos modificadores" at bounding box center [168, 150] width 108 height 15
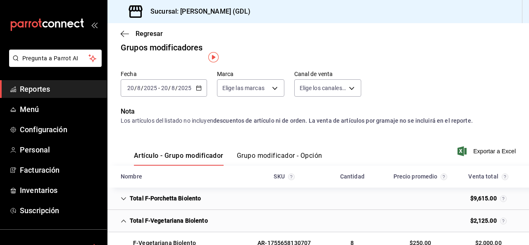
scroll to position [0, 0]
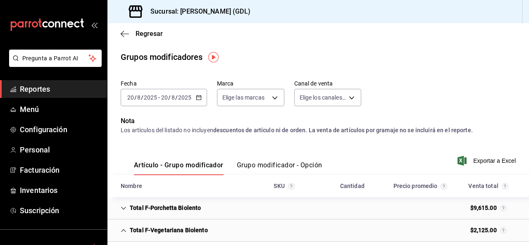
click at [72, 86] on span "Reportes" at bounding box center [60, 89] width 81 height 11
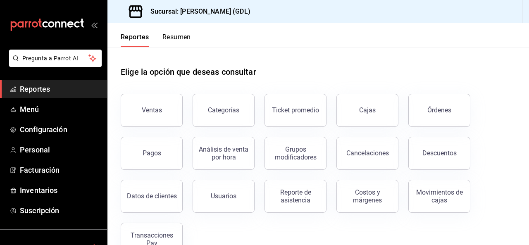
scroll to position [24, 0]
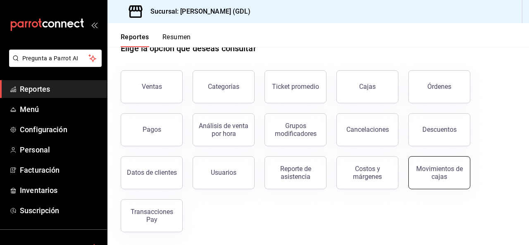
click at [455, 177] on div "Movimientos de cajas" at bounding box center [439, 173] width 51 height 16
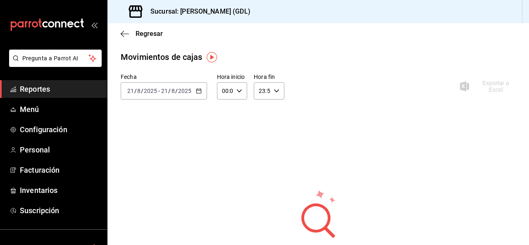
drag, startPoint x: 195, startPoint y: 87, endPoint x: 200, endPoint y: 95, distance: 8.9
click at [200, 95] on div "[DATE] [DATE] - [DATE] [DATE]" at bounding box center [164, 90] width 86 height 17
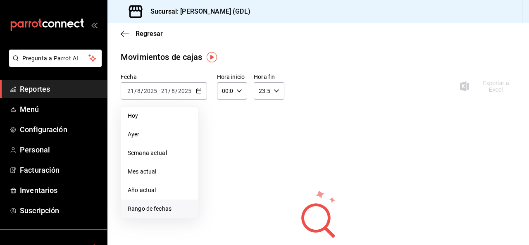
click at [166, 206] on span "Rango de fechas" at bounding box center [160, 209] width 64 height 9
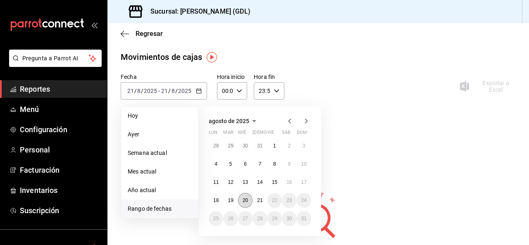
click at [248, 197] on button "20" at bounding box center [245, 200] width 14 height 15
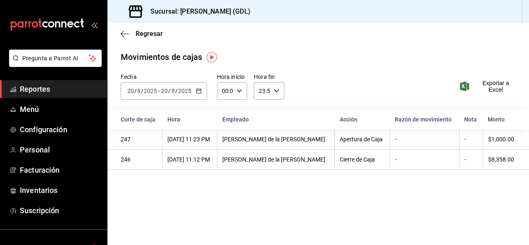
click at [82, 93] on span "Reportes" at bounding box center [60, 89] width 81 height 11
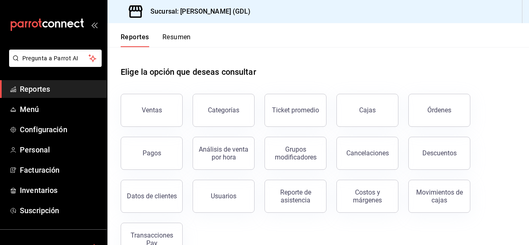
click at [175, 37] on button "Resumen" at bounding box center [177, 40] width 29 height 14
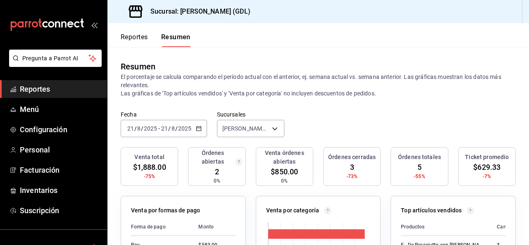
click at [187, 128] on input "2025" at bounding box center [185, 128] width 14 height 7
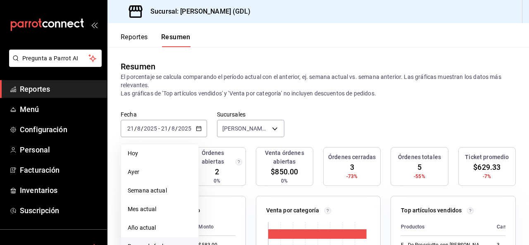
scroll to position [165, 0]
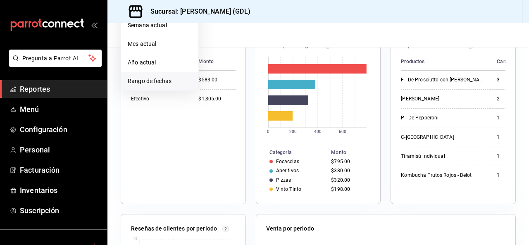
click at [147, 84] on span "Rango de fechas" at bounding box center [160, 81] width 64 height 9
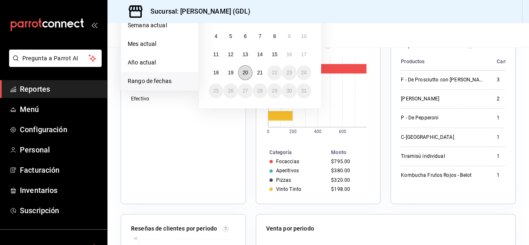
click at [249, 76] on button "20" at bounding box center [245, 72] width 14 height 15
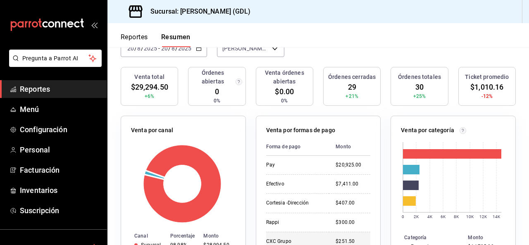
scroll to position [124, 0]
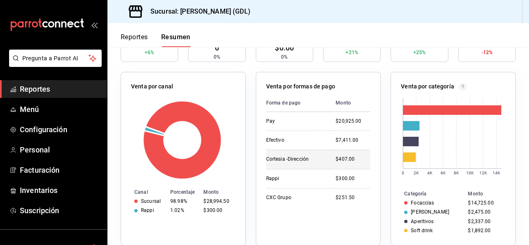
click at [298, 155] on td "Cortesia -Dirección" at bounding box center [297, 159] width 63 height 19
drag, startPoint x: 298, startPoint y: 155, endPoint x: 296, endPoint y: 165, distance: 10.1
click at [296, 165] on td "Cortesia -Dirección" at bounding box center [297, 159] width 63 height 19
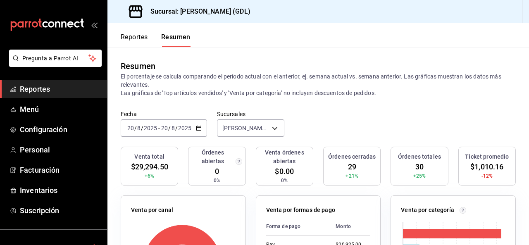
scroll to position [0, 0]
click at [136, 31] on div "Reportes Resumen" at bounding box center [149, 35] width 83 height 24
click at [136, 35] on button "Reportes" at bounding box center [134, 40] width 27 height 14
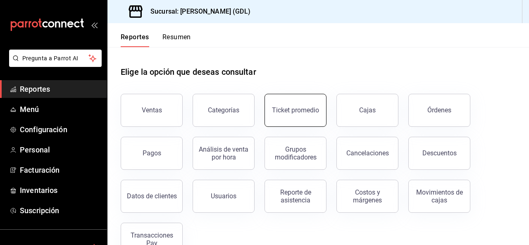
click at [277, 105] on button "Ticket promedio" at bounding box center [296, 110] width 62 height 33
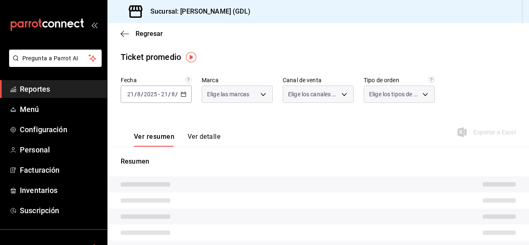
type input "c98b01ad-3431-465a-b391-fd370b6183a3"
type input "PARROT,UBER_EATS,RAPPI,DIDI_FOOD,ONLINE"
type input "5ecffce5-4264-4a64-9be0-877fe03393fb,864f8ddf-f8b3-4635-a869-96c2fe4116ec,b5d94…"
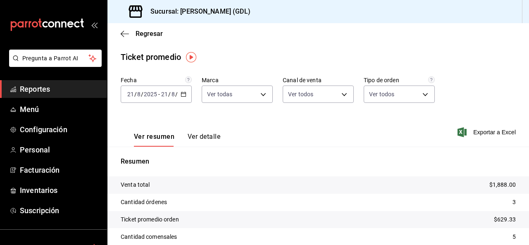
click at [182, 97] on div "[DATE] [DATE] - [DATE] [DATE]" at bounding box center [156, 94] width 71 height 17
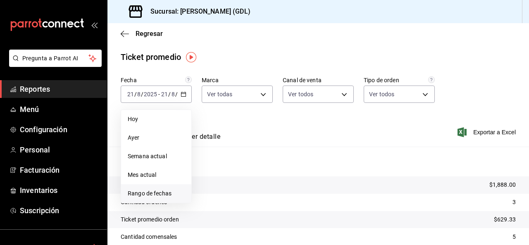
click at [171, 189] on li "Rango de fechas" at bounding box center [156, 193] width 70 height 19
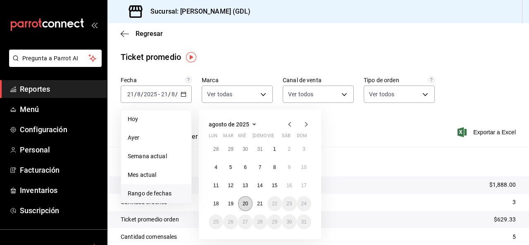
click at [249, 206] on button "20" at bounding box center [245, 203] width 14 height 15
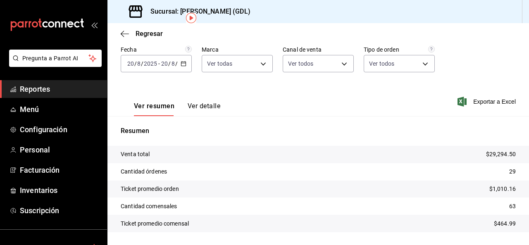
scroll to position [41, 0]
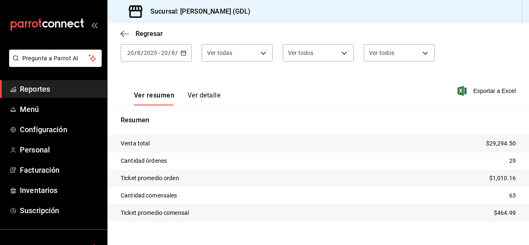
click at [67, 85] on span "Reportes" at bounding box center [60, 89] width 81 height 11
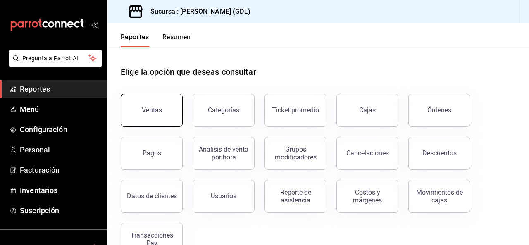
click at [133, 109] on button "Ventas" at bounding box center [152, 110] width 62 height 33
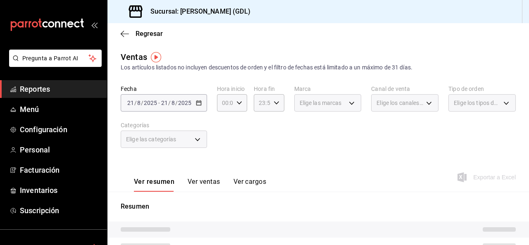
click at [189, 97] on div "[DATE] [DATE] - [DATE] [DATE]" at bounding box center [164, 102] width 86 height 17
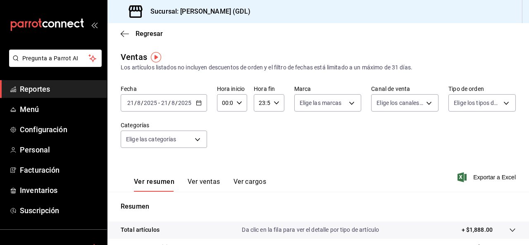
click at [196, 105] on icon "button" at bounding box center [199, 103] width 6 height 6
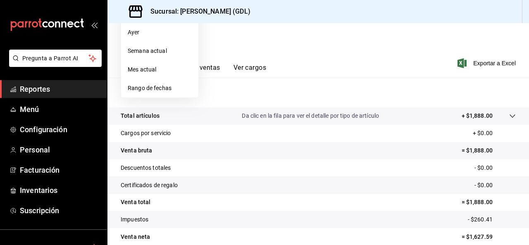
scroll to position [68, 0]
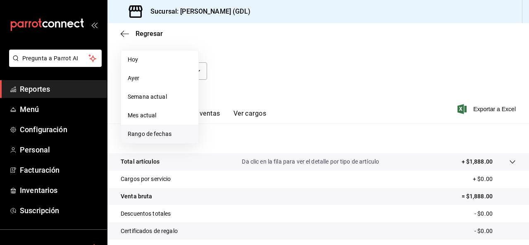
click at [156, 136] on span "Rango de fechas" at bounding box center [160, 134] width 64 height 9
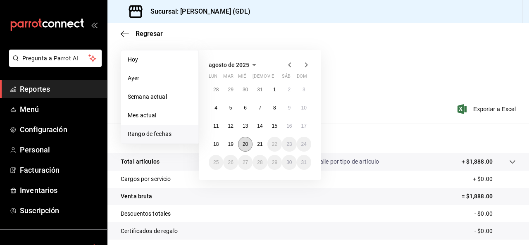
click at [243, 145] on abbr "20" at bounding box center [245, 144] width 5 height 6
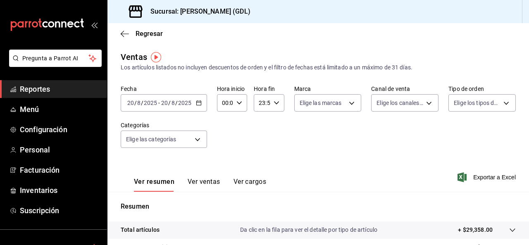
click at [233, 104] on div "00:00 Hora inicio" at bounding box center [232, 102] width 30 height 17
click at [223, 153] on span "18" at bounding box center [224, 150] width 2 height 7
type input "18:00"
click at [343, 144] on div at bounding box center [264, 122] width 529 height 245
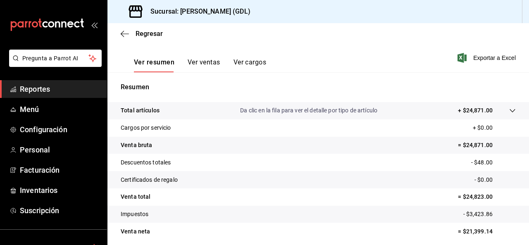
scroll to position [151, 0]
